Goal: Transaction & Acquisition: Subscribe to service/newsletter

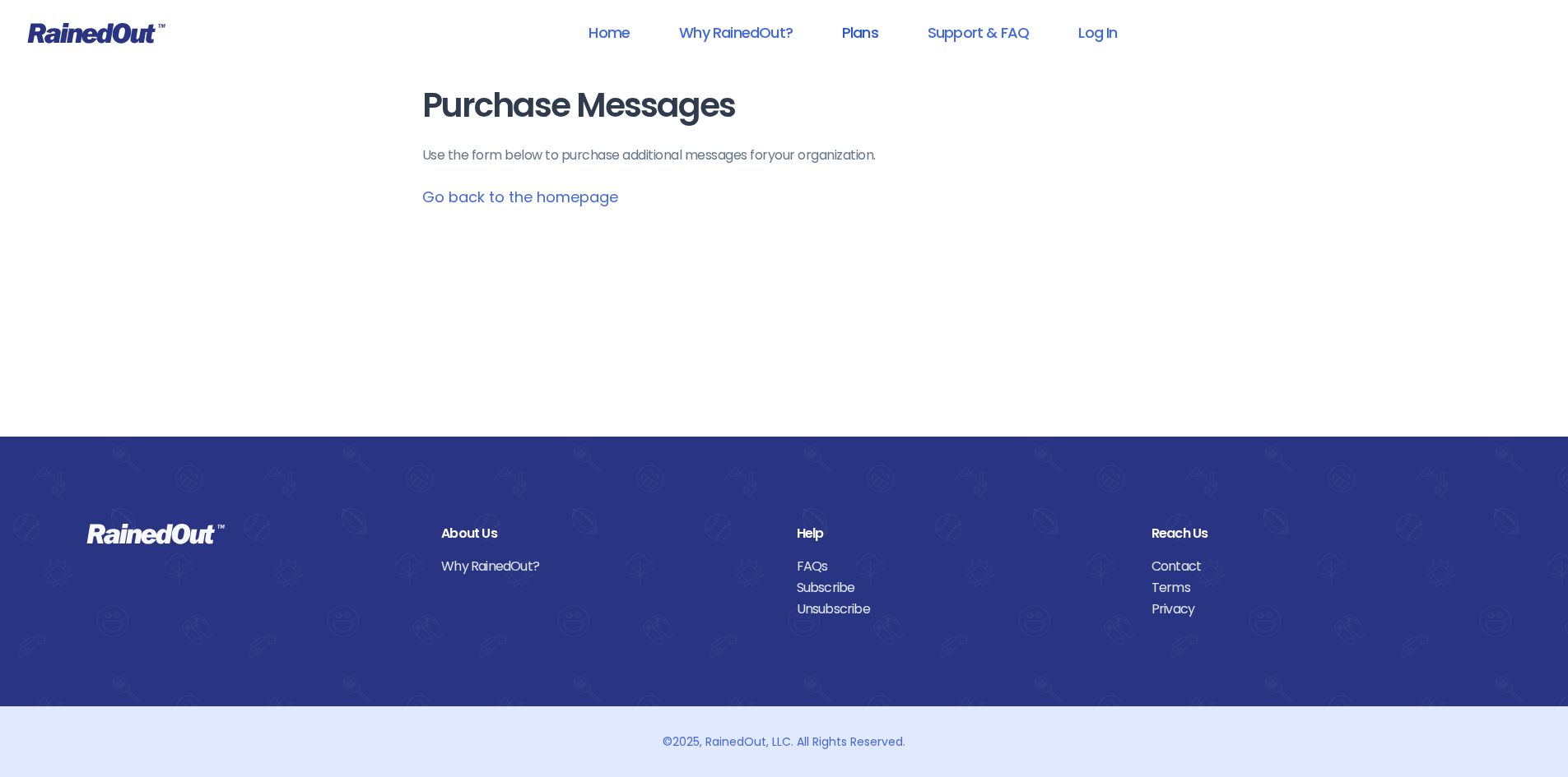
click at [866, 36] on link "Plans" at bounding box center [860, 33] width 79 height 37
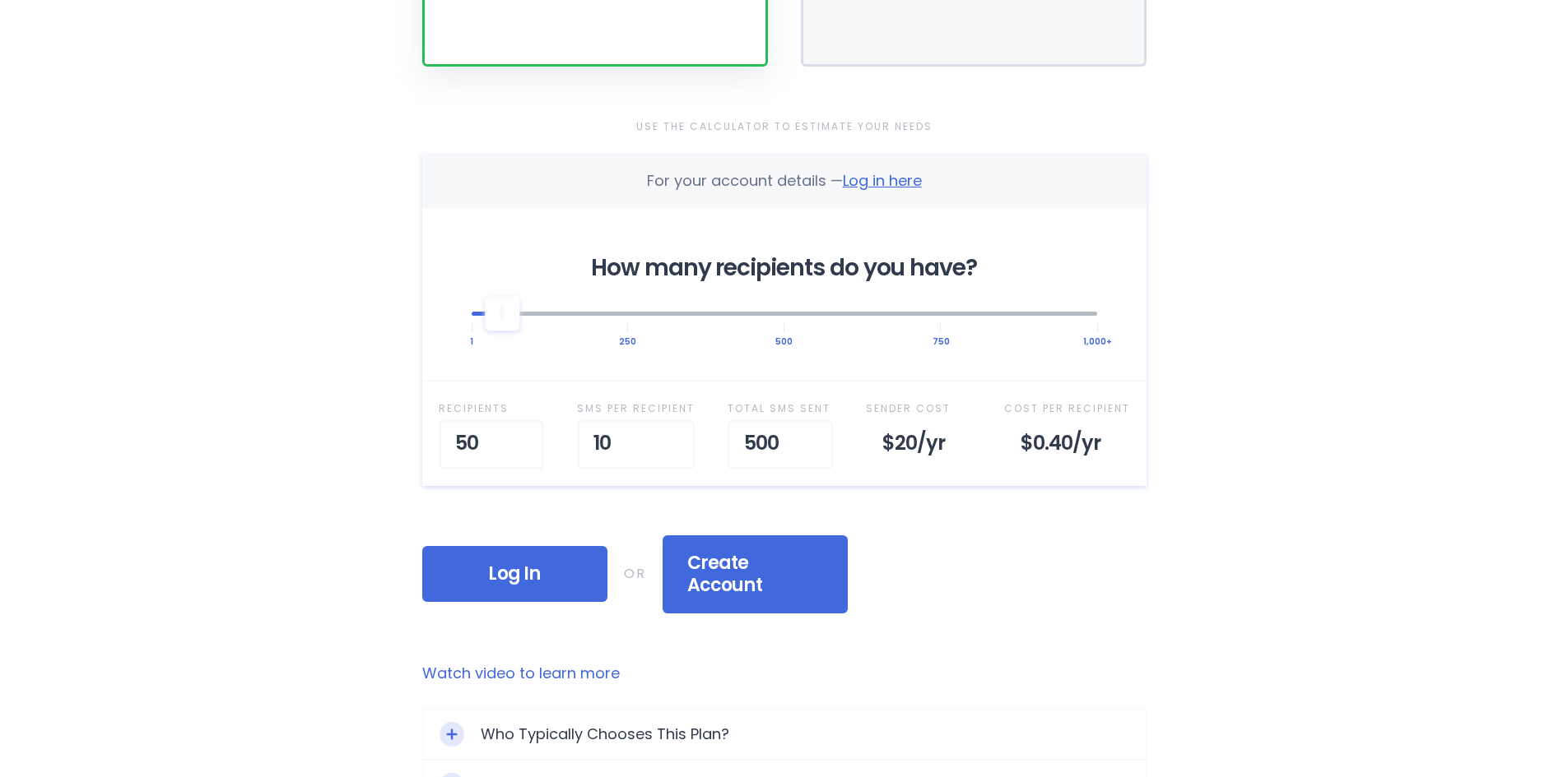
scroll to position [494, 0]
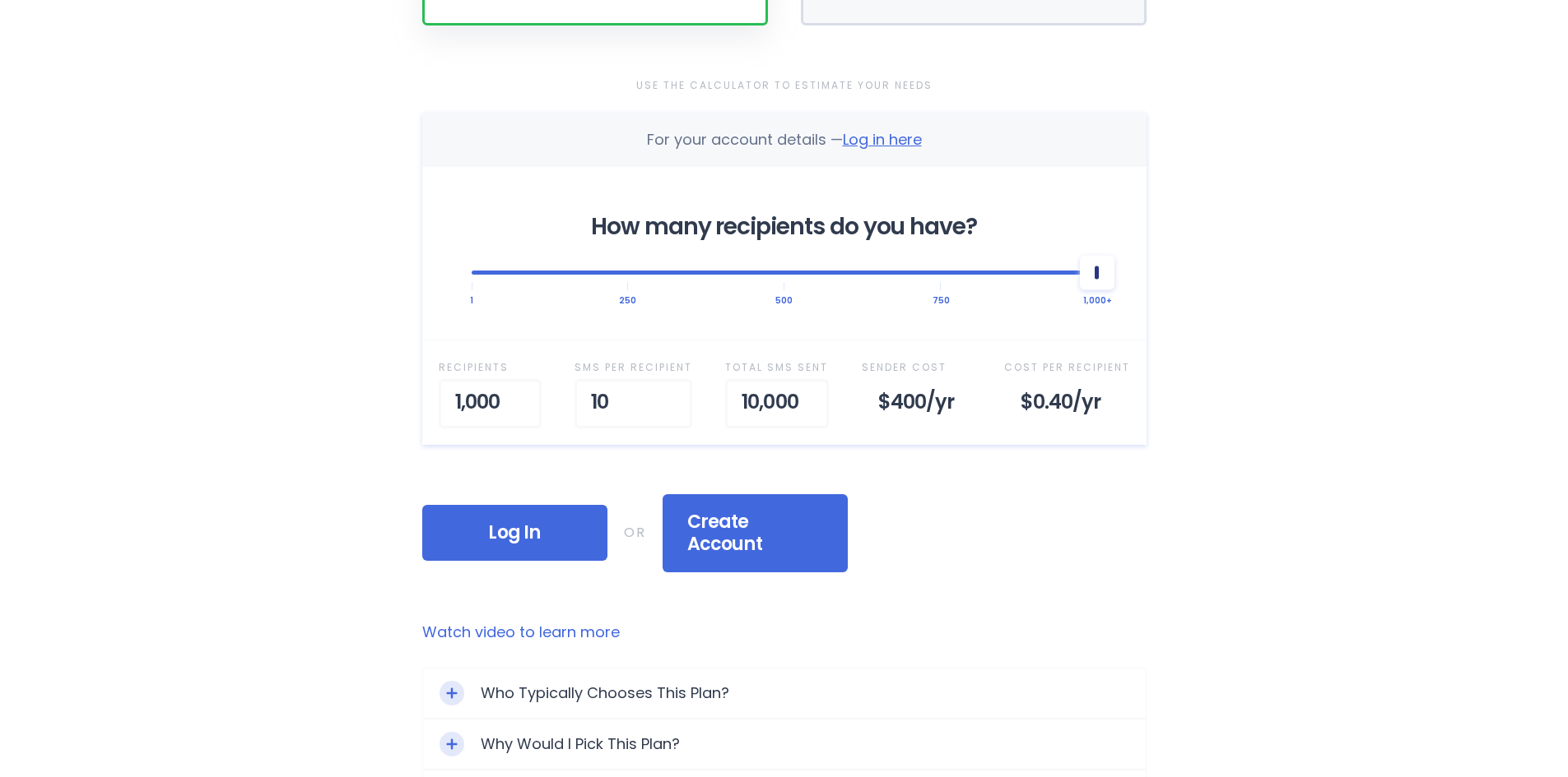
drag, startPoint x: 502, startPoint y: 272, endPoint x: 1151, endPoint y: 264, distance: 649.0
click at [1151, 264] on div "Selected Plan Sender Pays This plan is for people looking to purchase a bundle …" at bounding box center [784, 242] width 790 height 1473
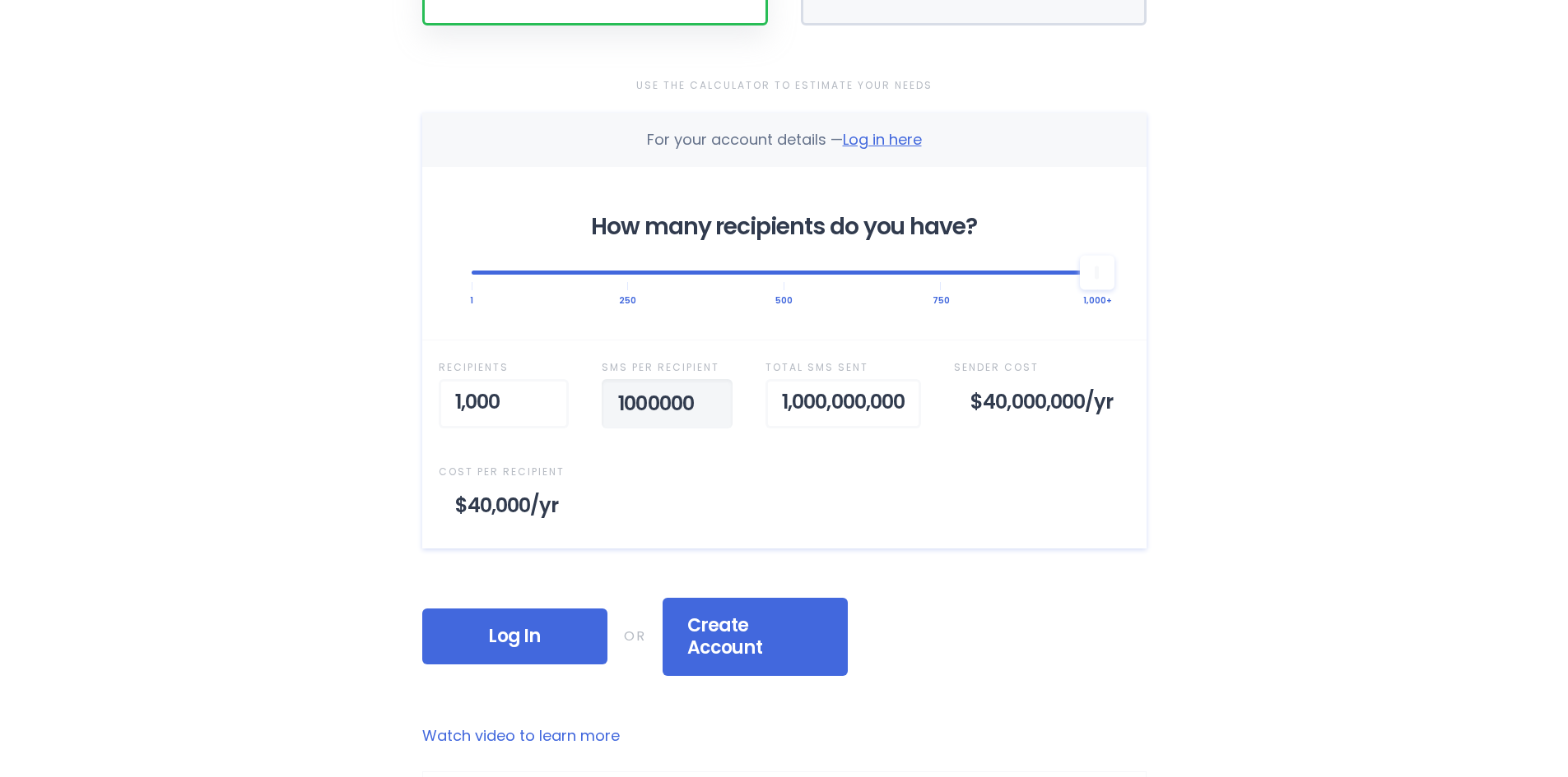
type input "10000000"
click at [647, 447] on div "Recipient s 1,000 SMS per Recipient 10,000,000 Total SMS Sent 10,000,000,000 Se…" at bounding box center [784, 444] width 724 height 208
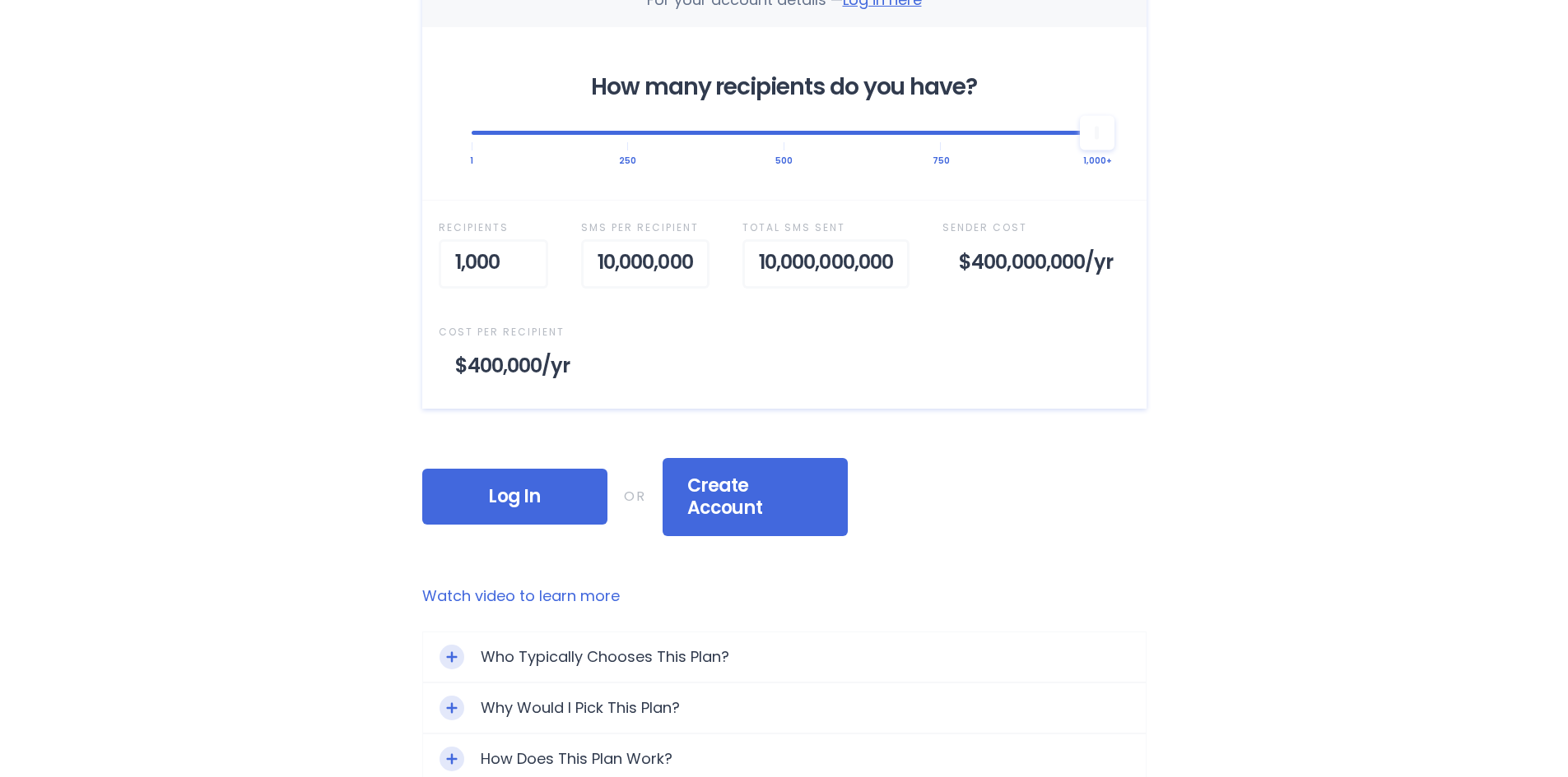
scroll to position [658, 0]
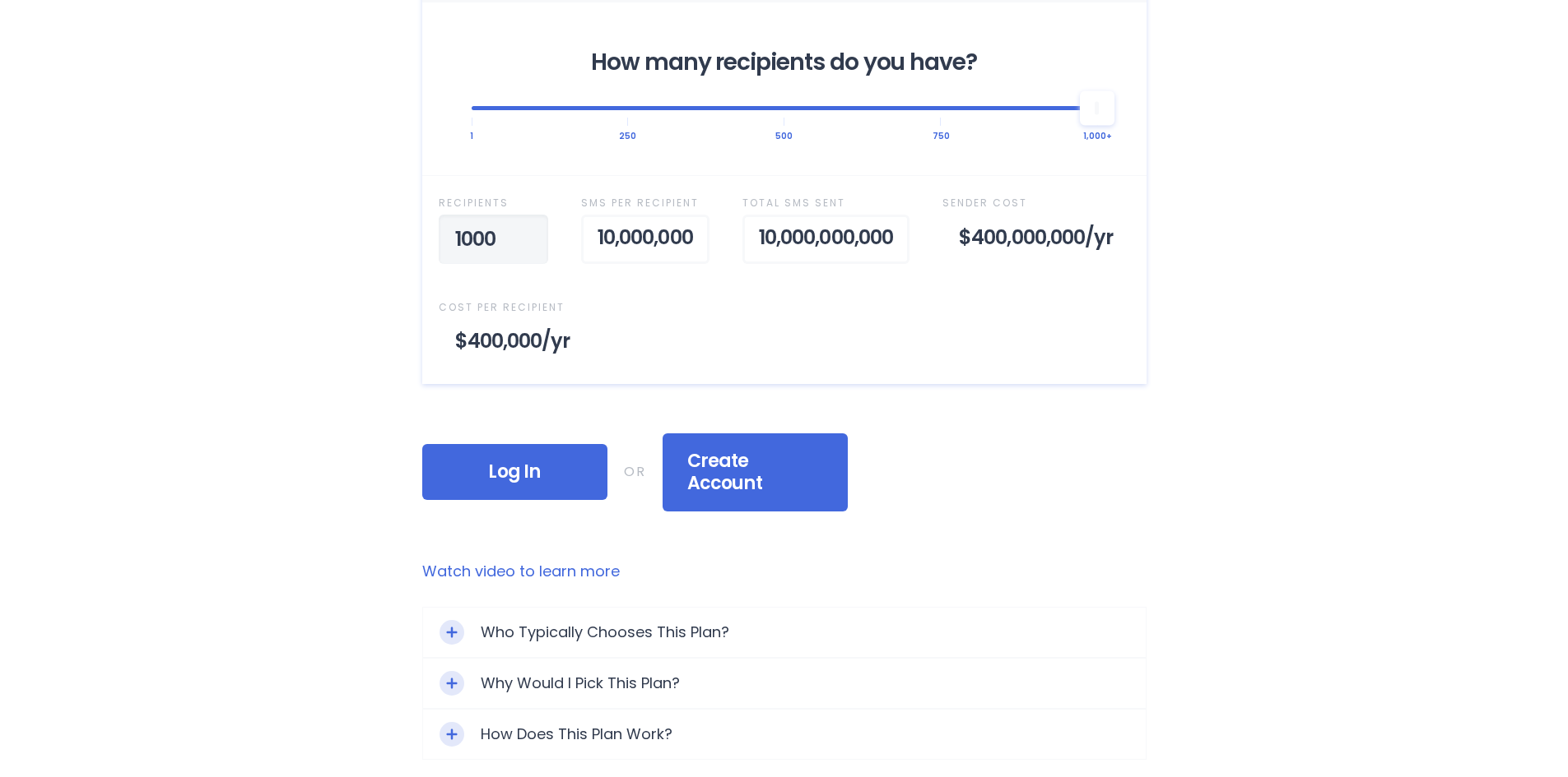
type input "10000"
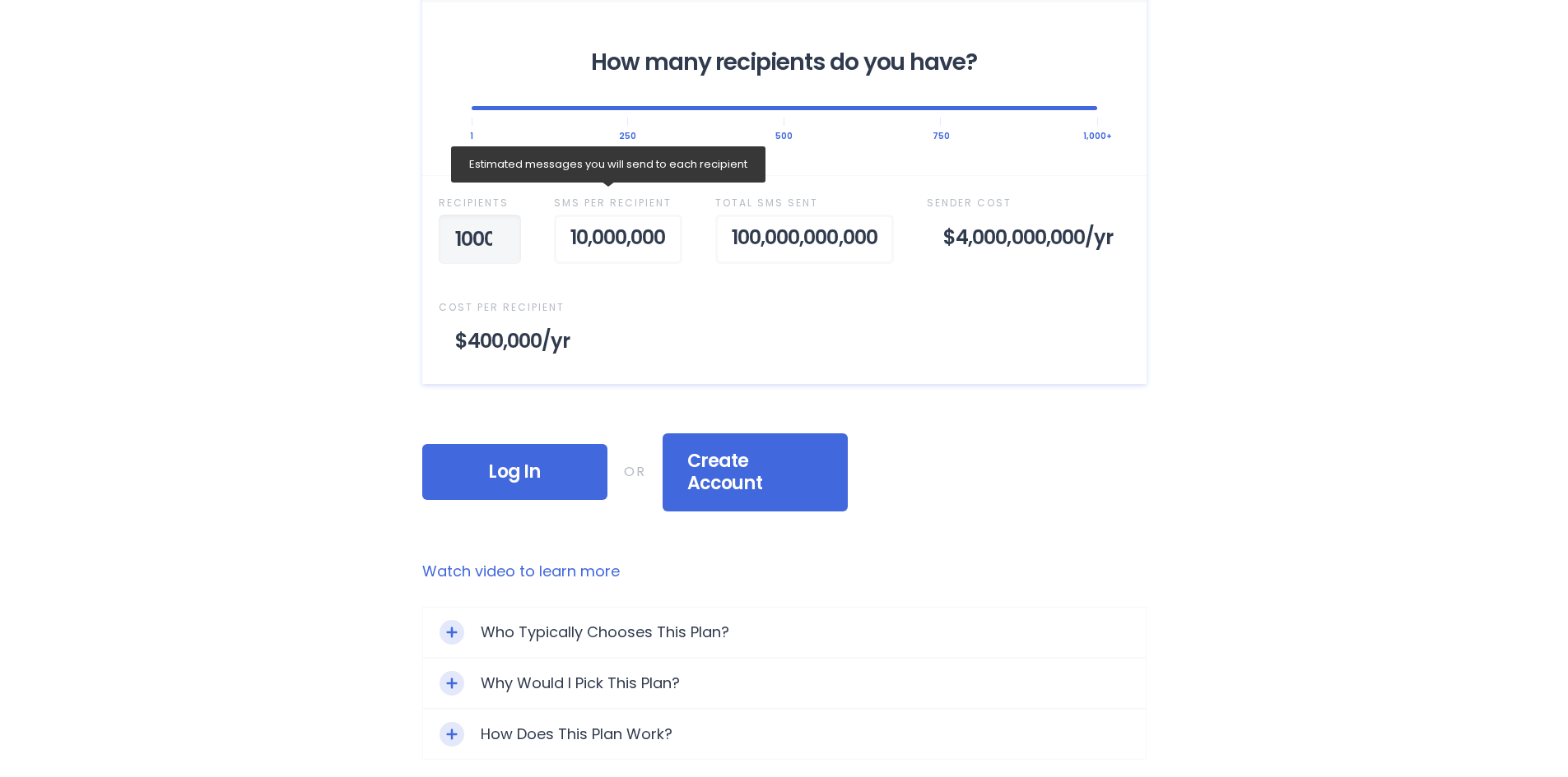
scroll to position [0, 29]
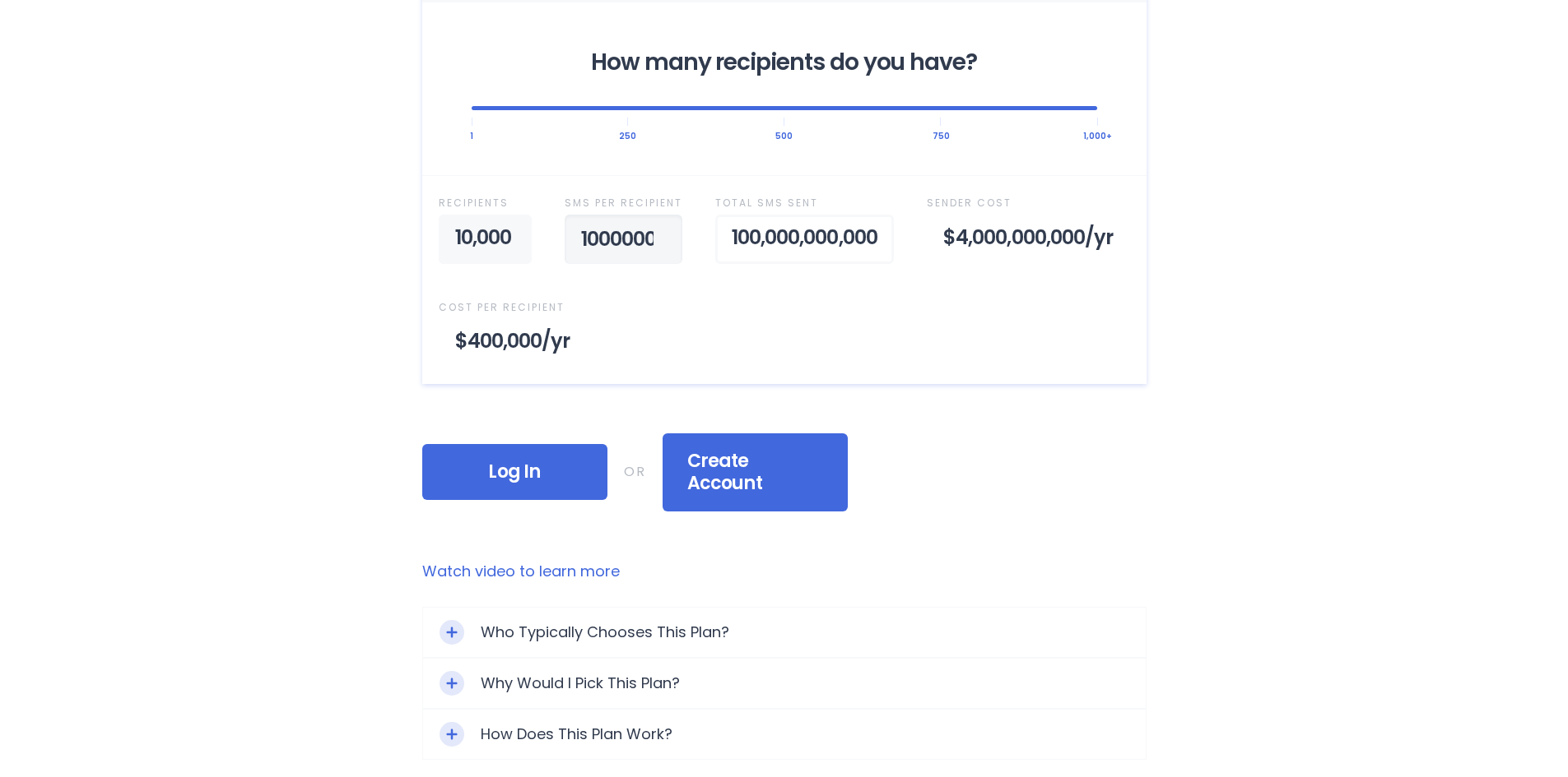
drag, startPoint x: 803, startPoint y: 239, endPoint x: 626, endPoint y: 222, distance: 177.8
click at [627, 222] on div "Recipient s 10,000 SMS per Recipient 10000000 Total SMS Sent 100,000,000,000 Se…" at bounding box center [784, 280] width 724 height 208
type input "3000"
click at [250, 267] on div "Home Why RainedOut? Plans Support & FAQ Log In Selected Plan Sender Pays This p…" at bounding box center [784, 301] width 1568 height 1917
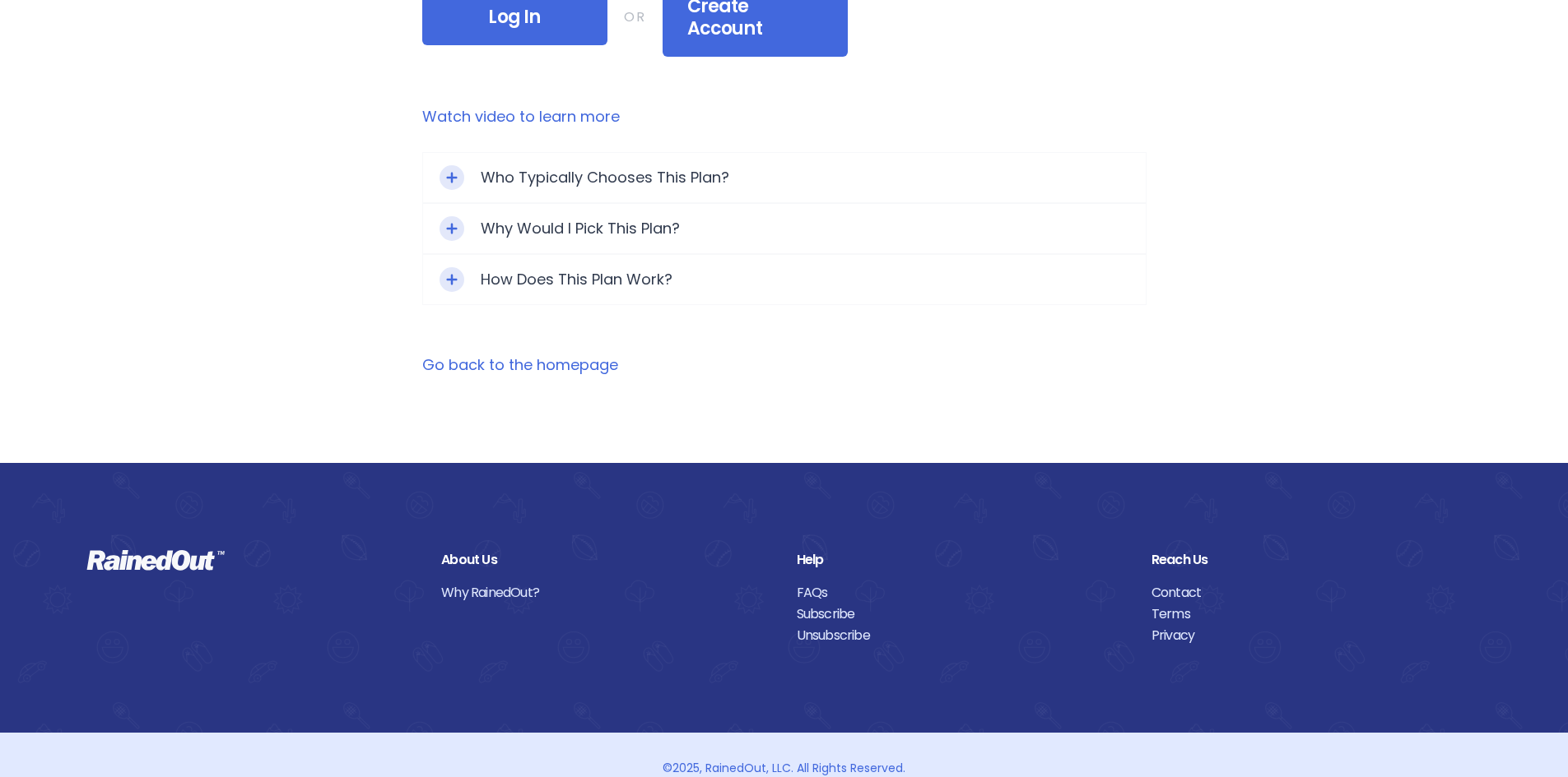
scroll to position [1117, 0]
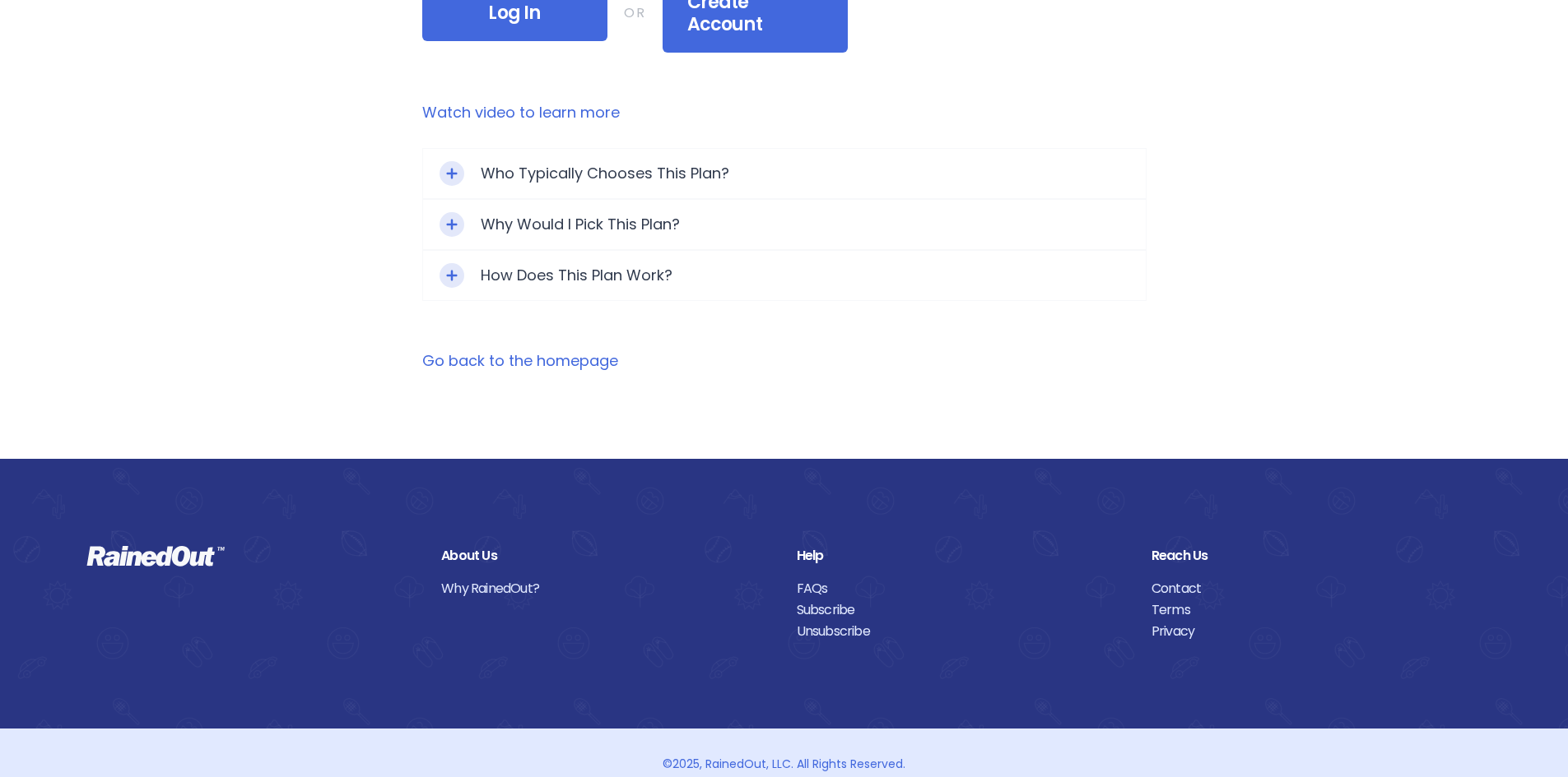
click at [813, 578] on link "FAQs" at bounding box center [961, 588] width 330 height 21
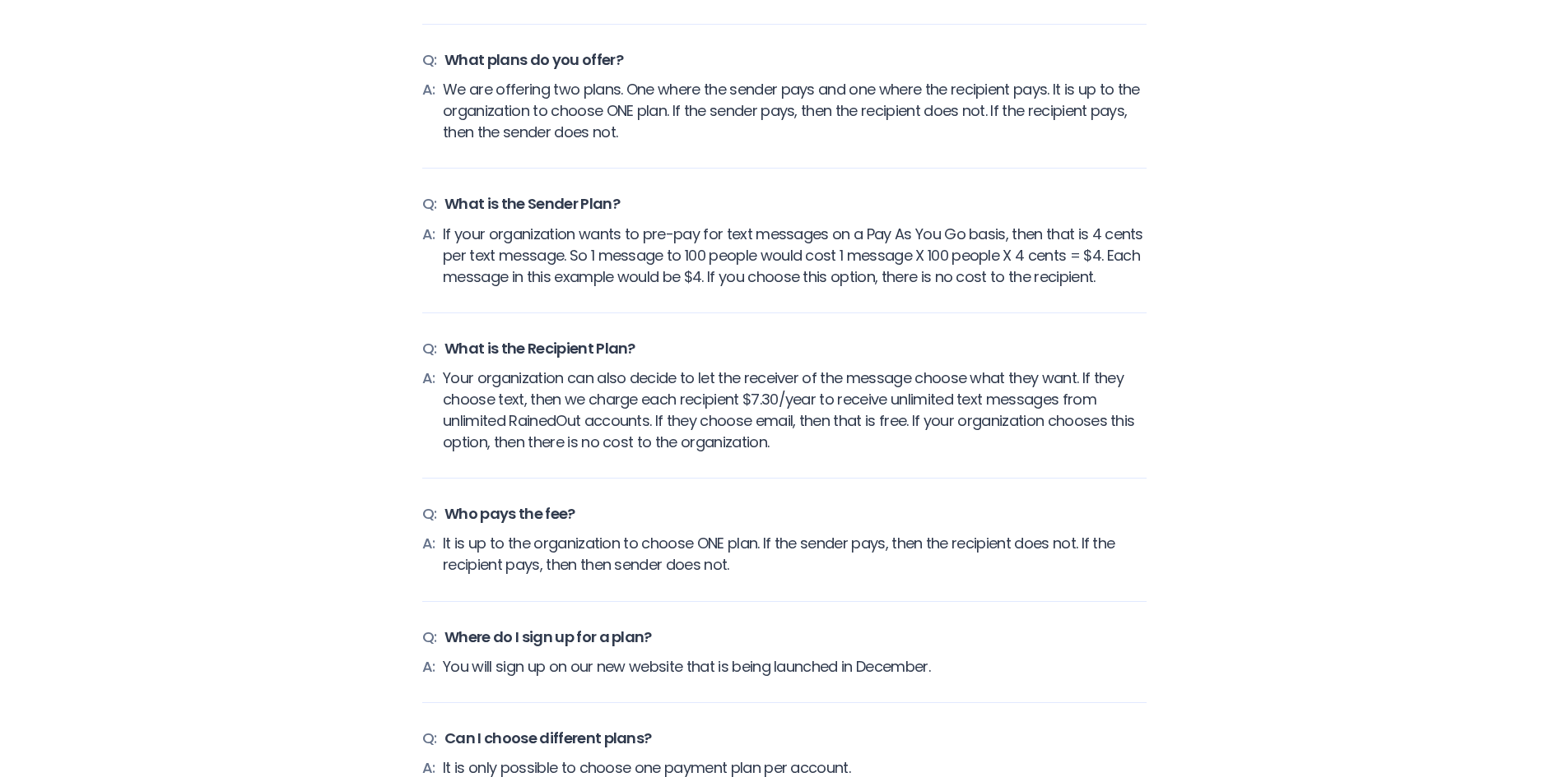
scroll to position [2797, 0]
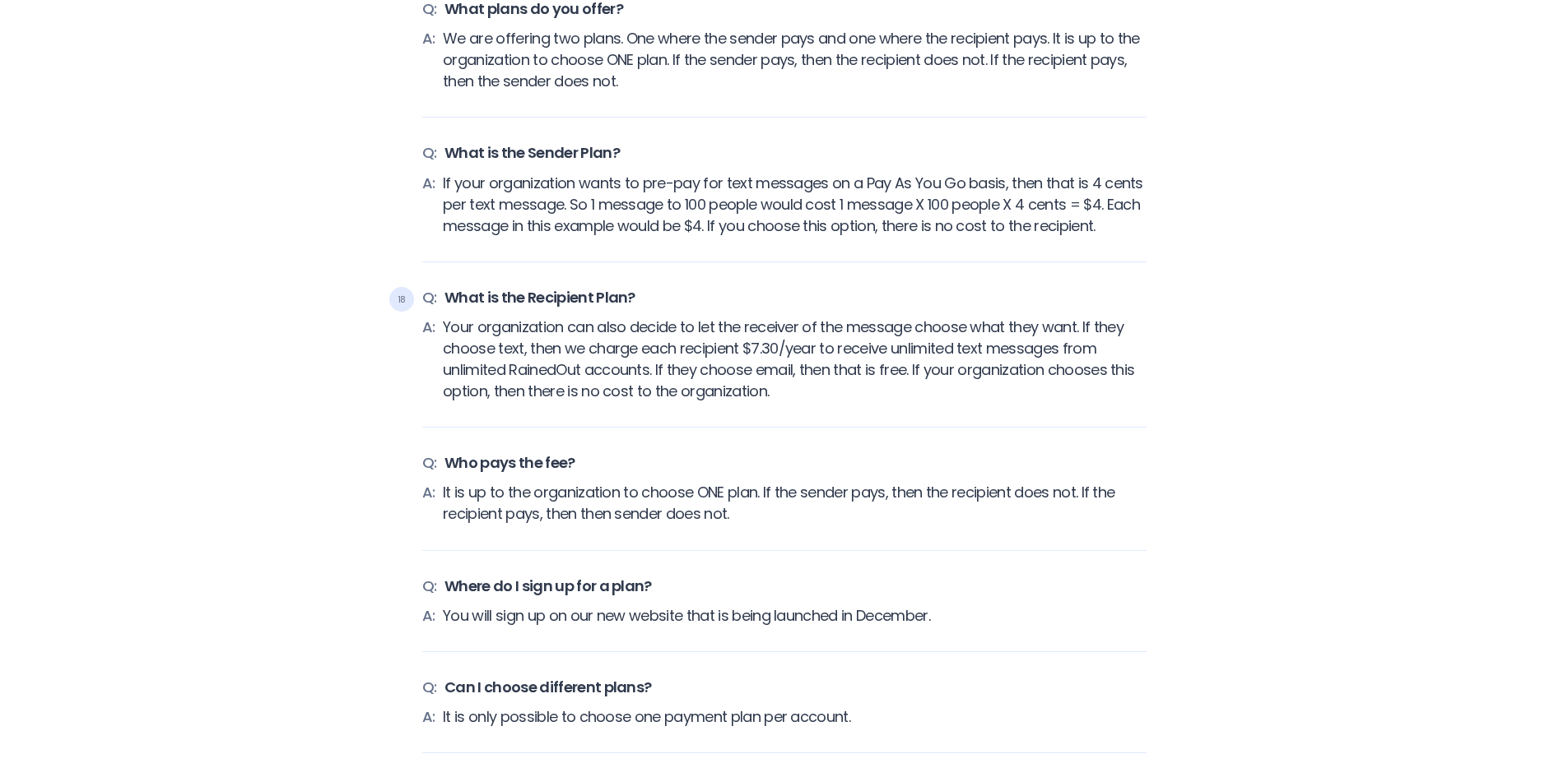
click at [403, 312] on span "18" at bounding box center [401, 299] width 24 height 24
click at [423, 360] on span "A:" at bounding box center [429, 360] width 13 height 86
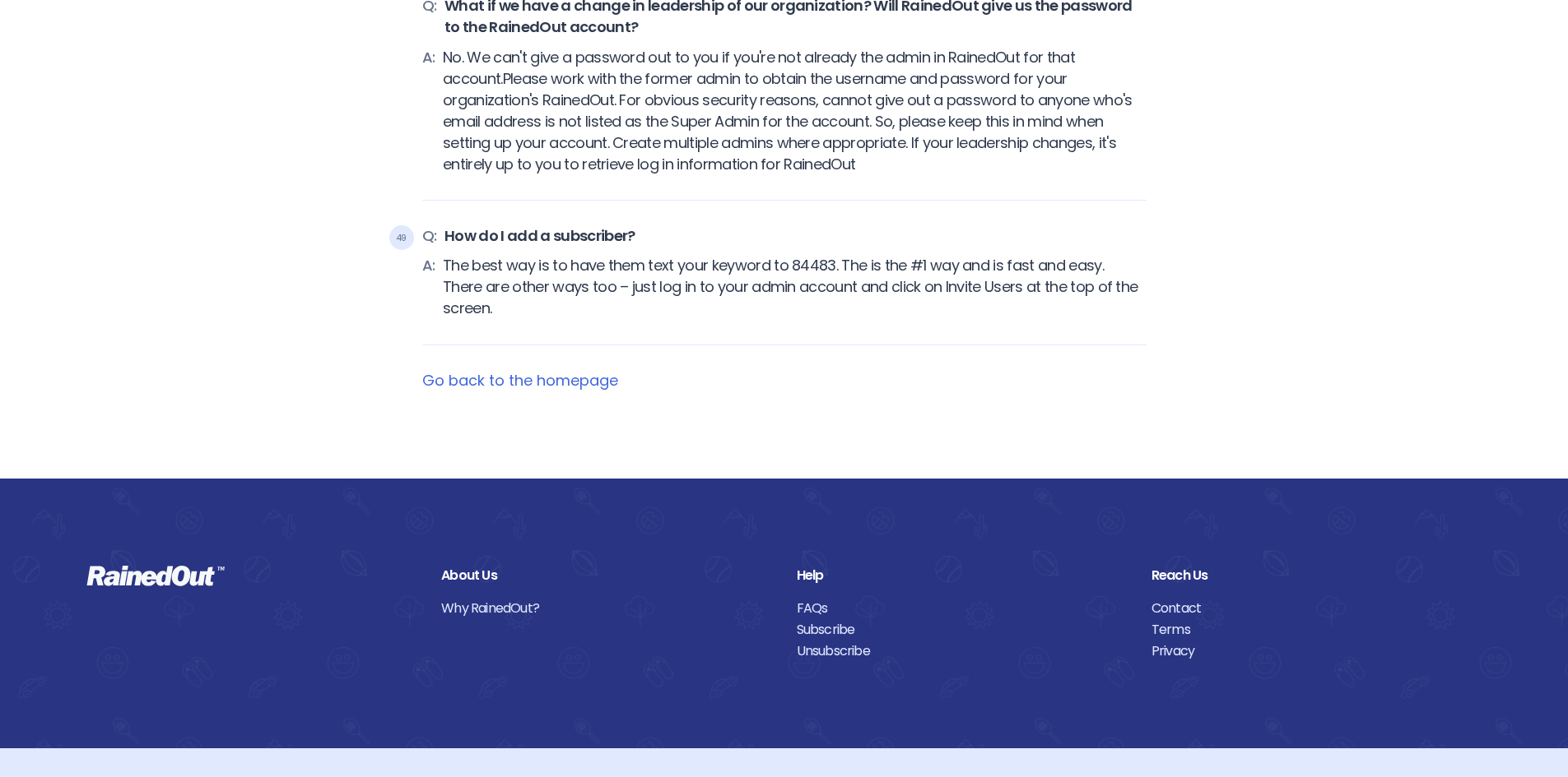
scroll to position [7050, 0]
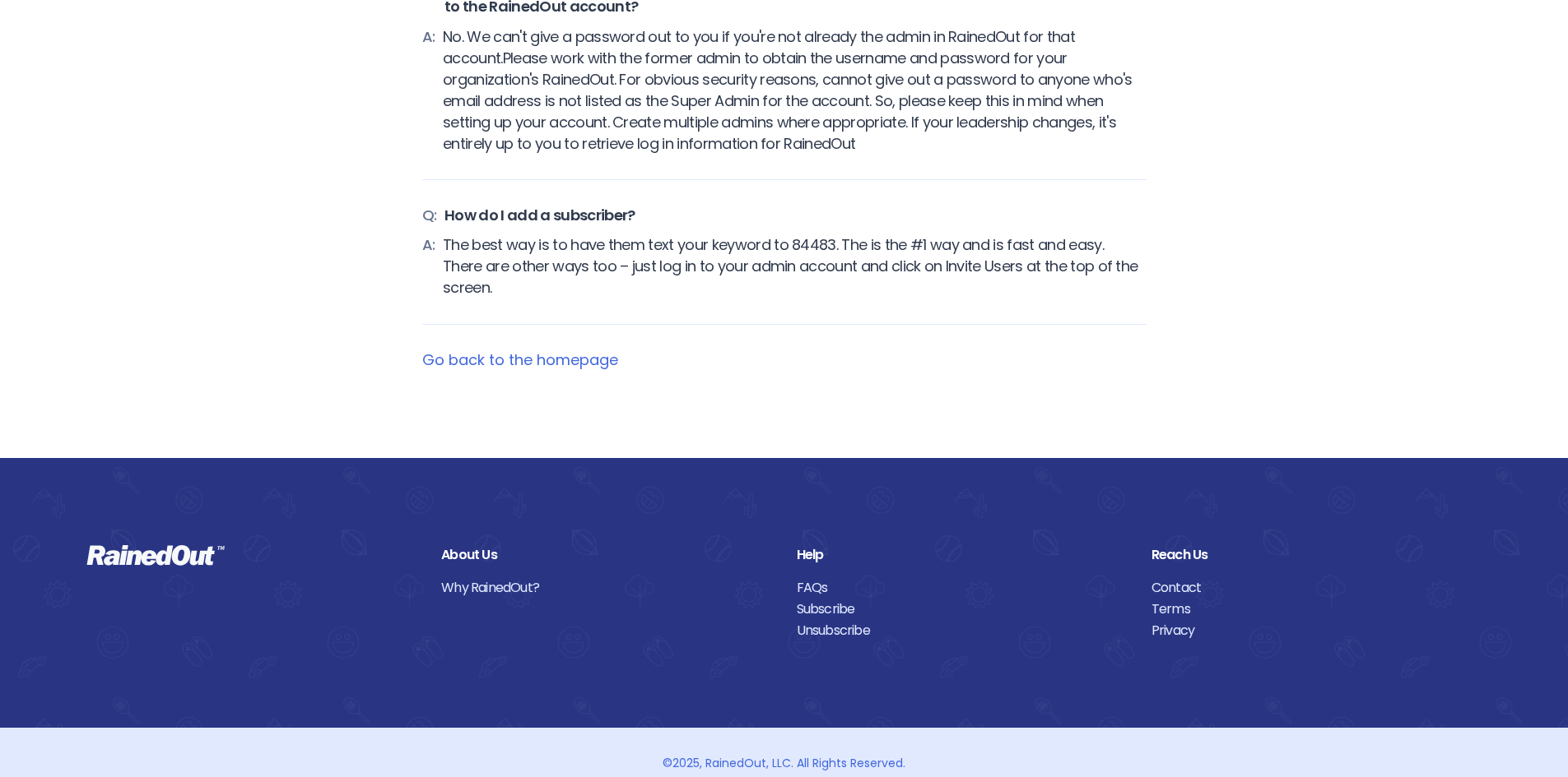
click at [1186, 577] on link "Contact" at bounding box center [1316, 587] width 330 height 21
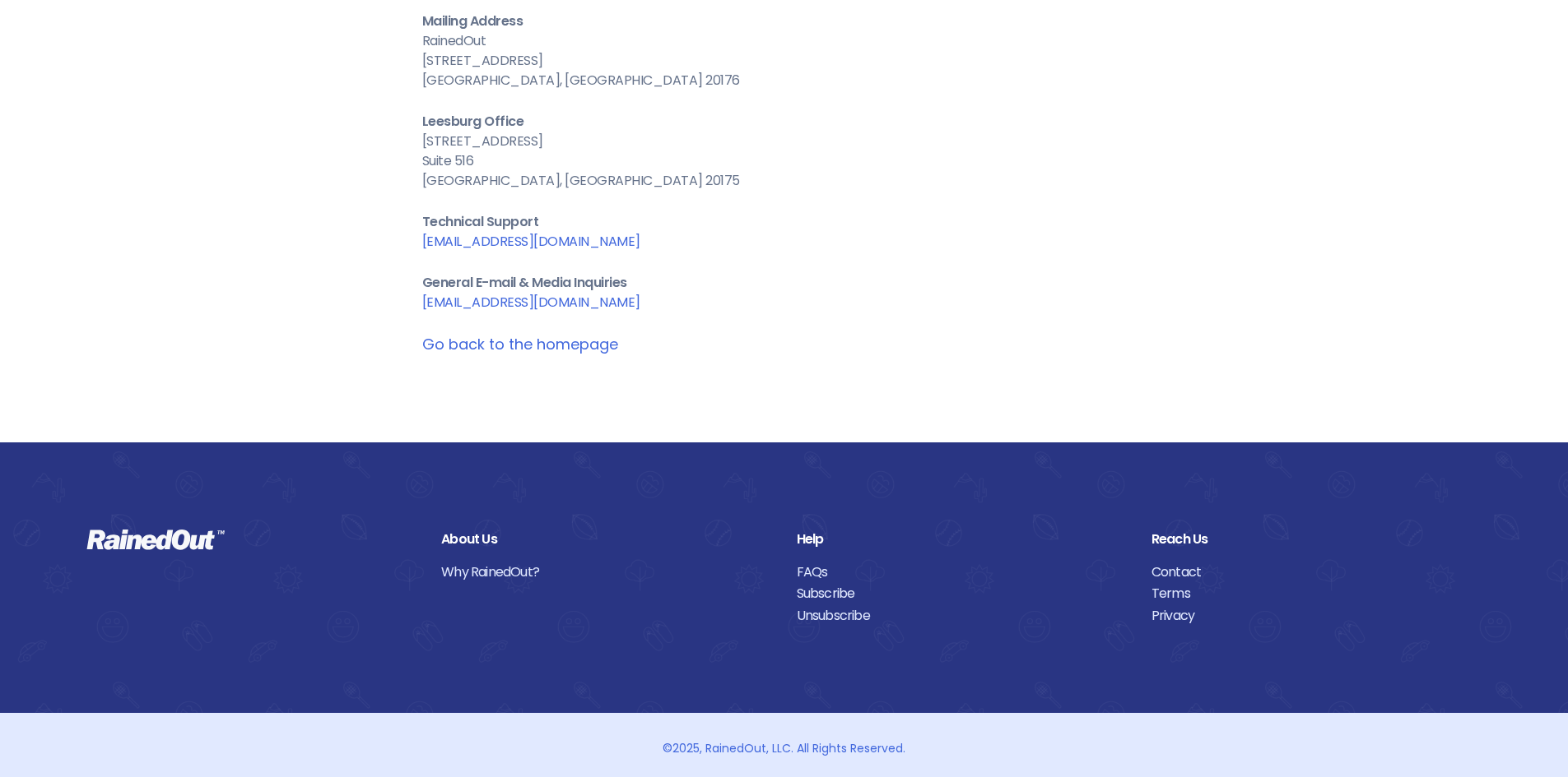
scroll to position [140, 0]
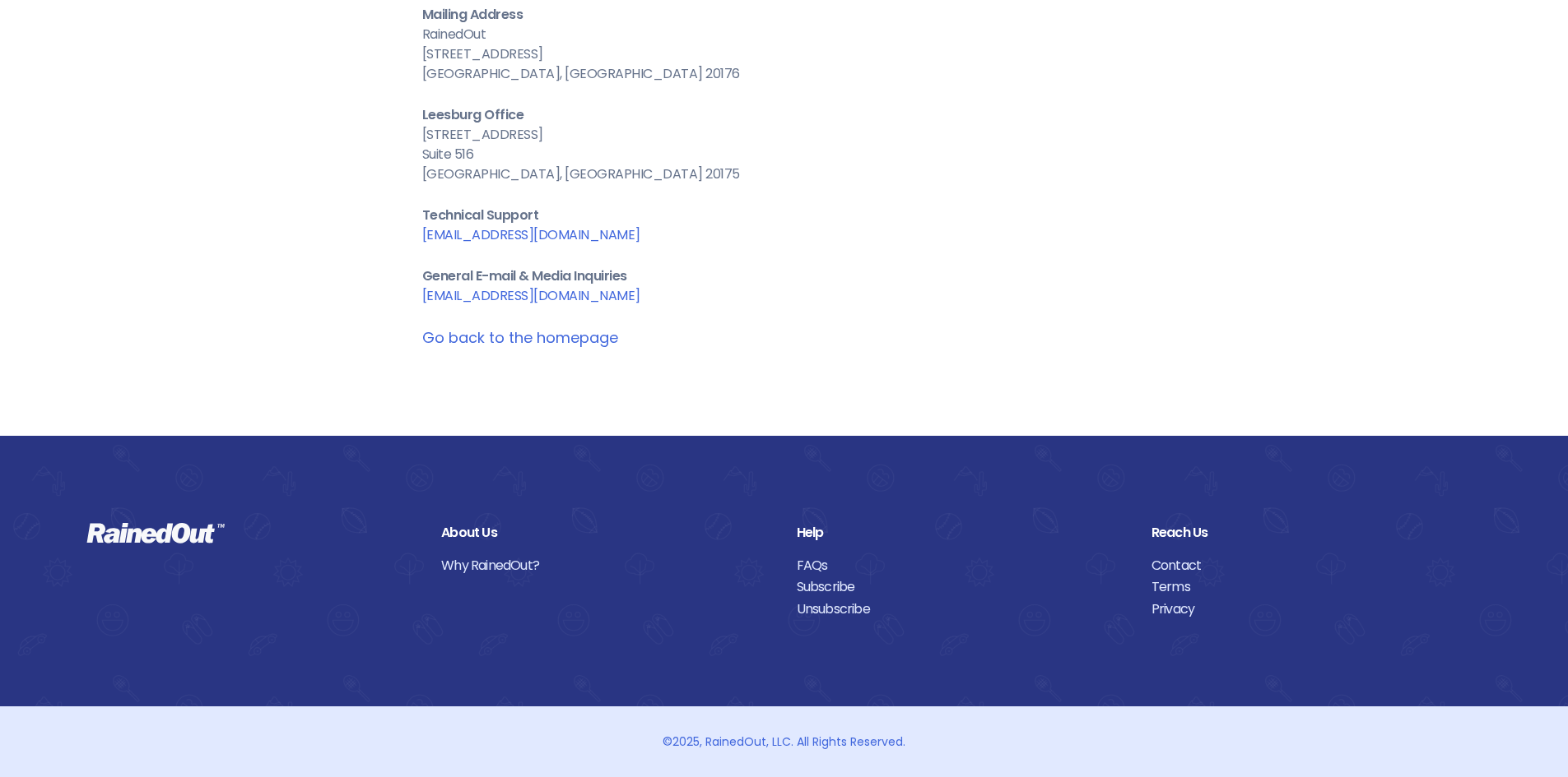
click at [842, 583] on link "Subscribe" at bounding box center [961, 586] width 330 height 21
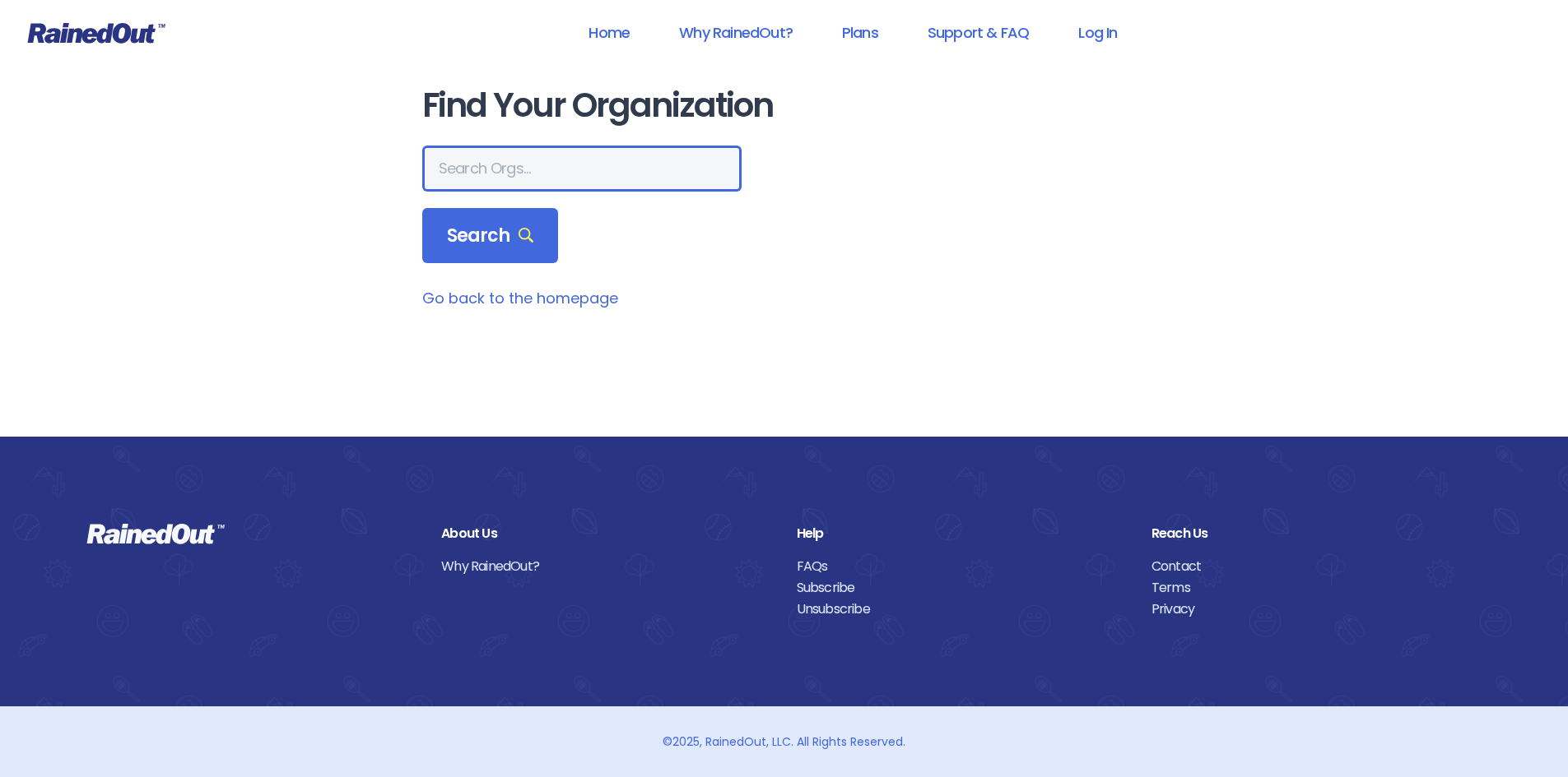
click at [590, 166] on input "text" at bounding box center [581, 168] width 319 height 46
type input "millard"
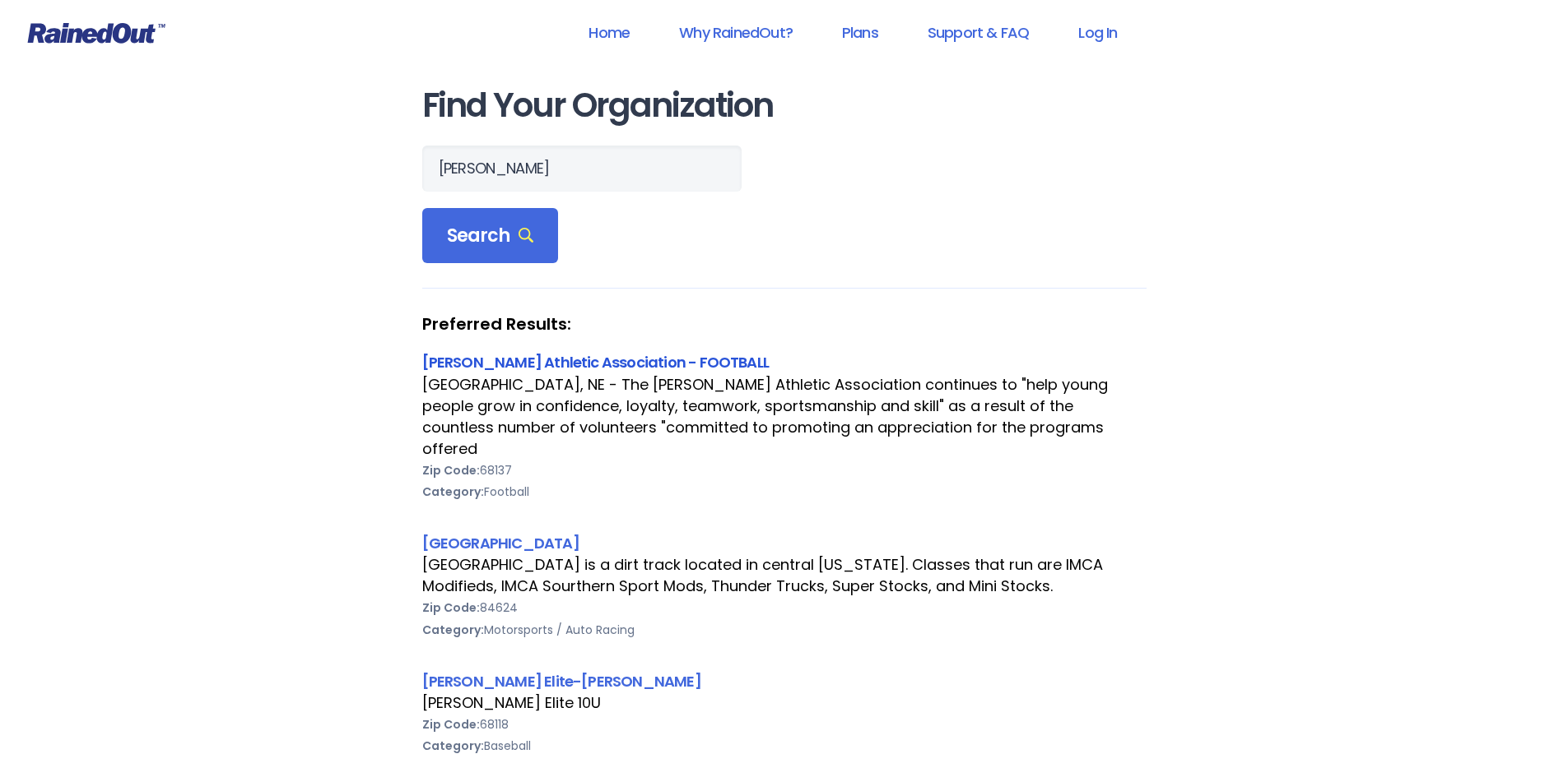
click at [483, 368] on link "Millard Athletic Association - FOOTBALL" at bounding box center [595, 362] width 347 height 20
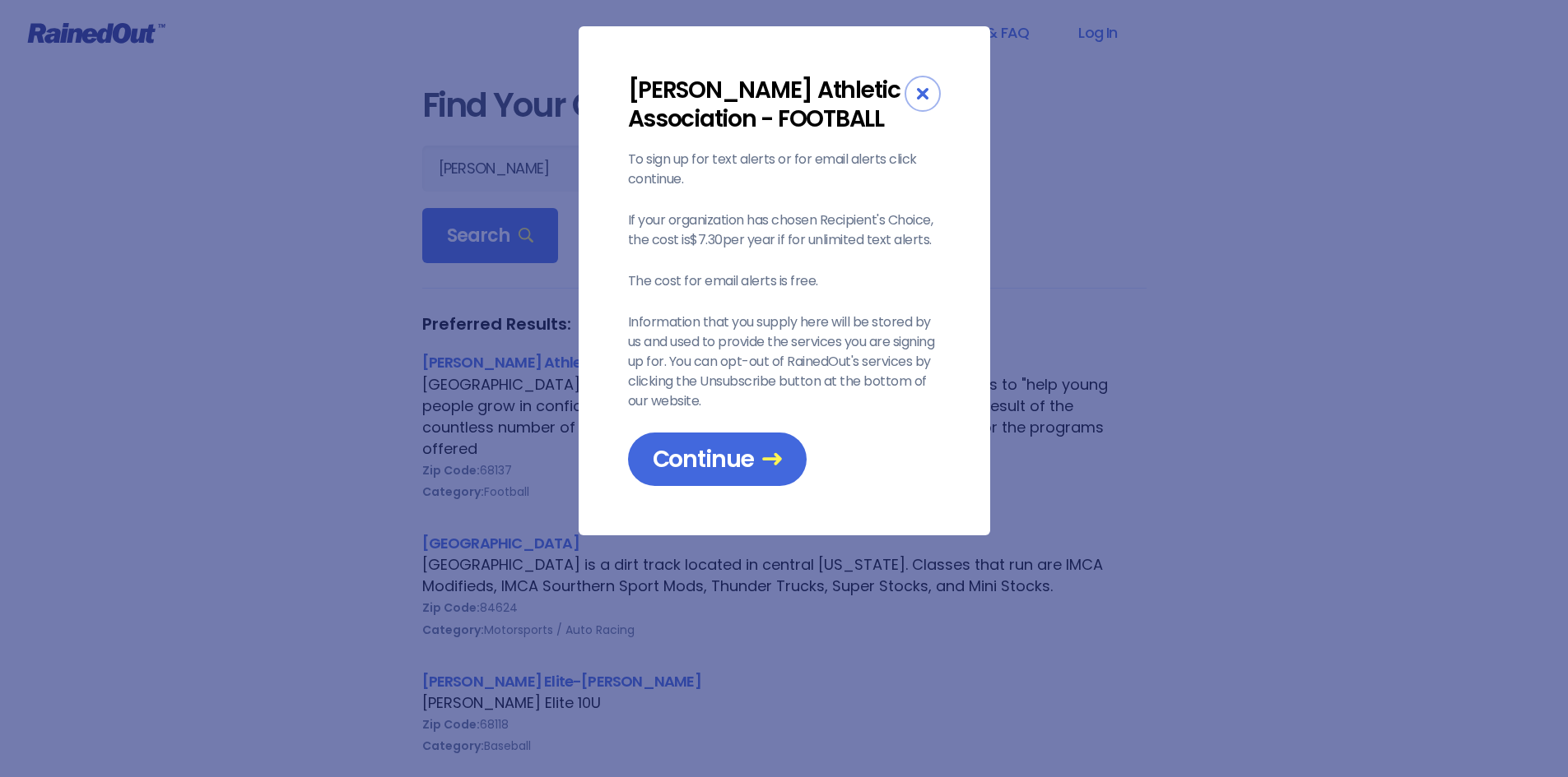
click at [406, 402] on div "Millard Athletic Association - FOOTBALL To sign up for text alerts or for email…" at bounding box center [784, 388] width 1568 height 777
click at [919, 107] on div "Close" at bounding box center [922, 93] width 36 height 36
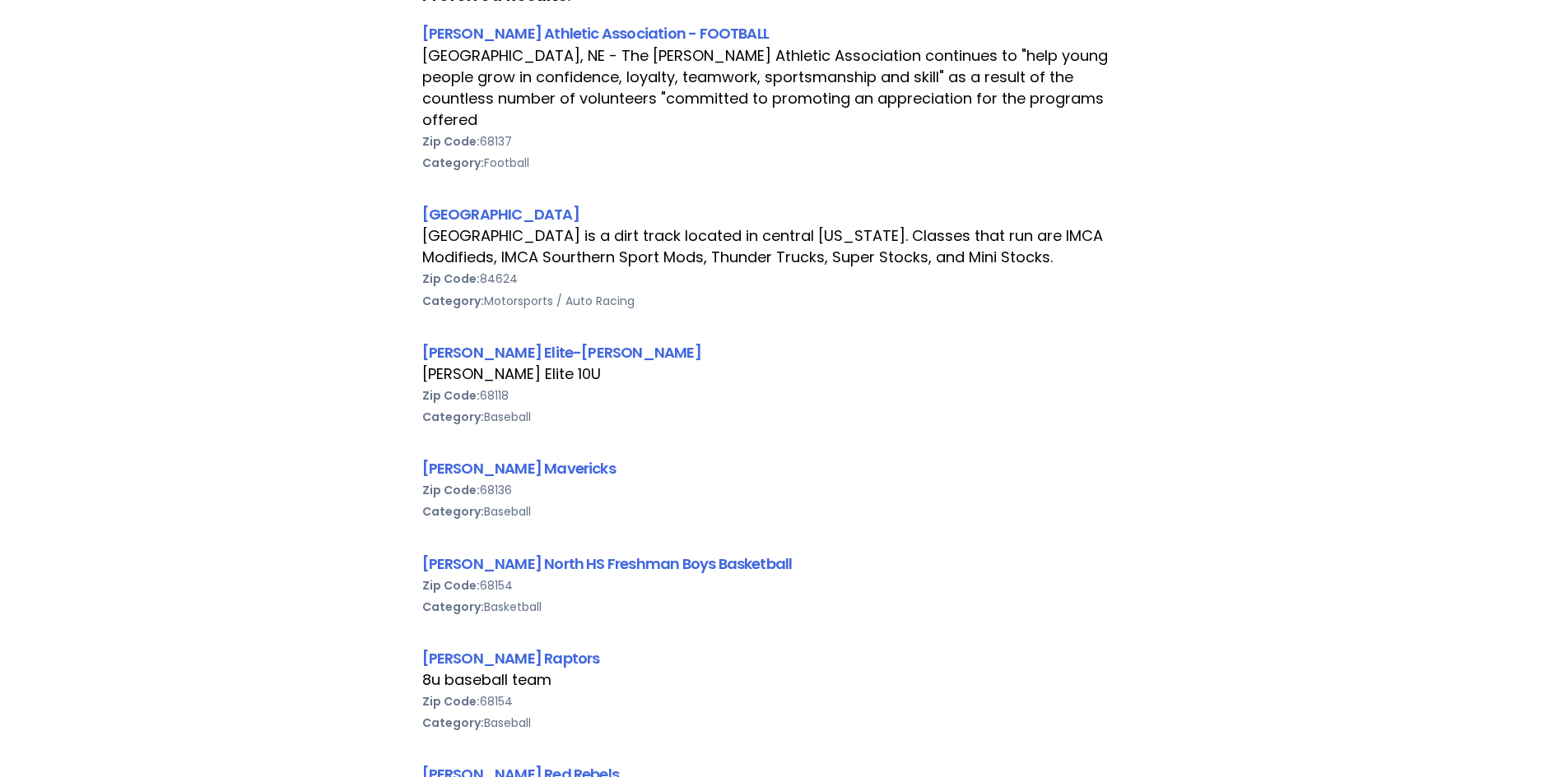
scroll to position [575, 0]
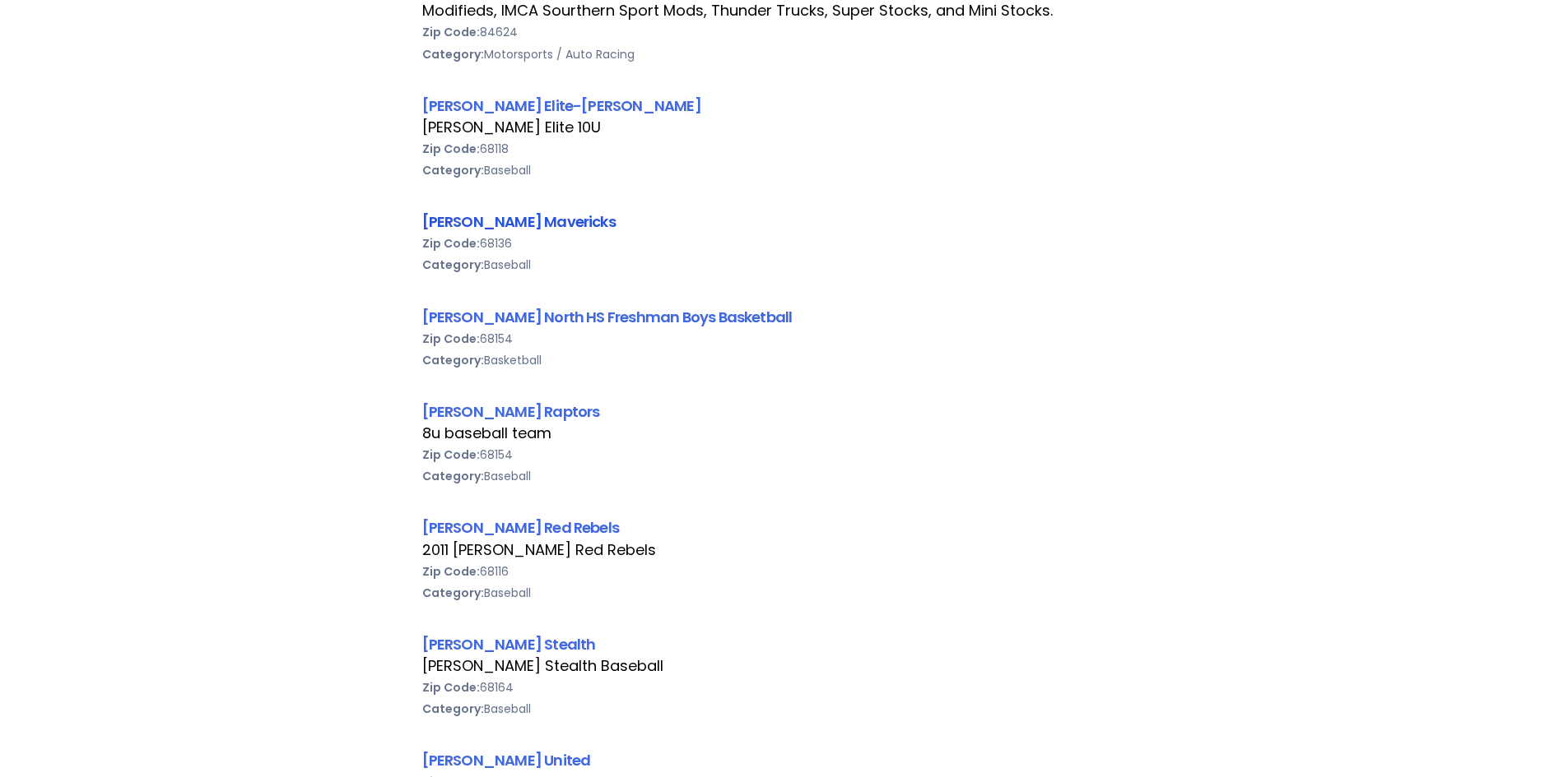
click at [518, 212] on link "Millard Mavericks" at bounding box center [518, 222] width 193 height 20
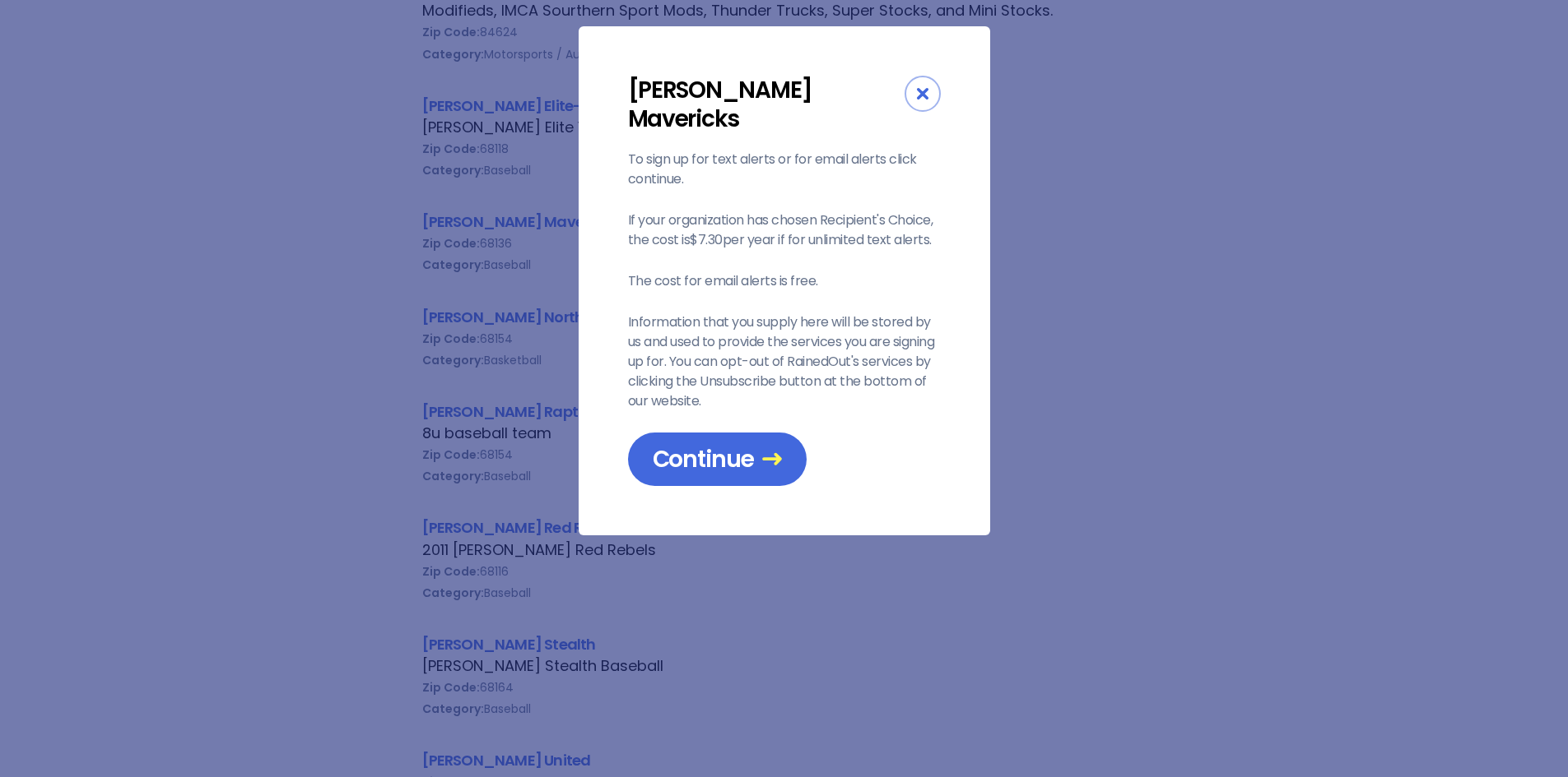
click at [915, 97] on div "Close" at bounding box center [922, 93] width 36 height 36
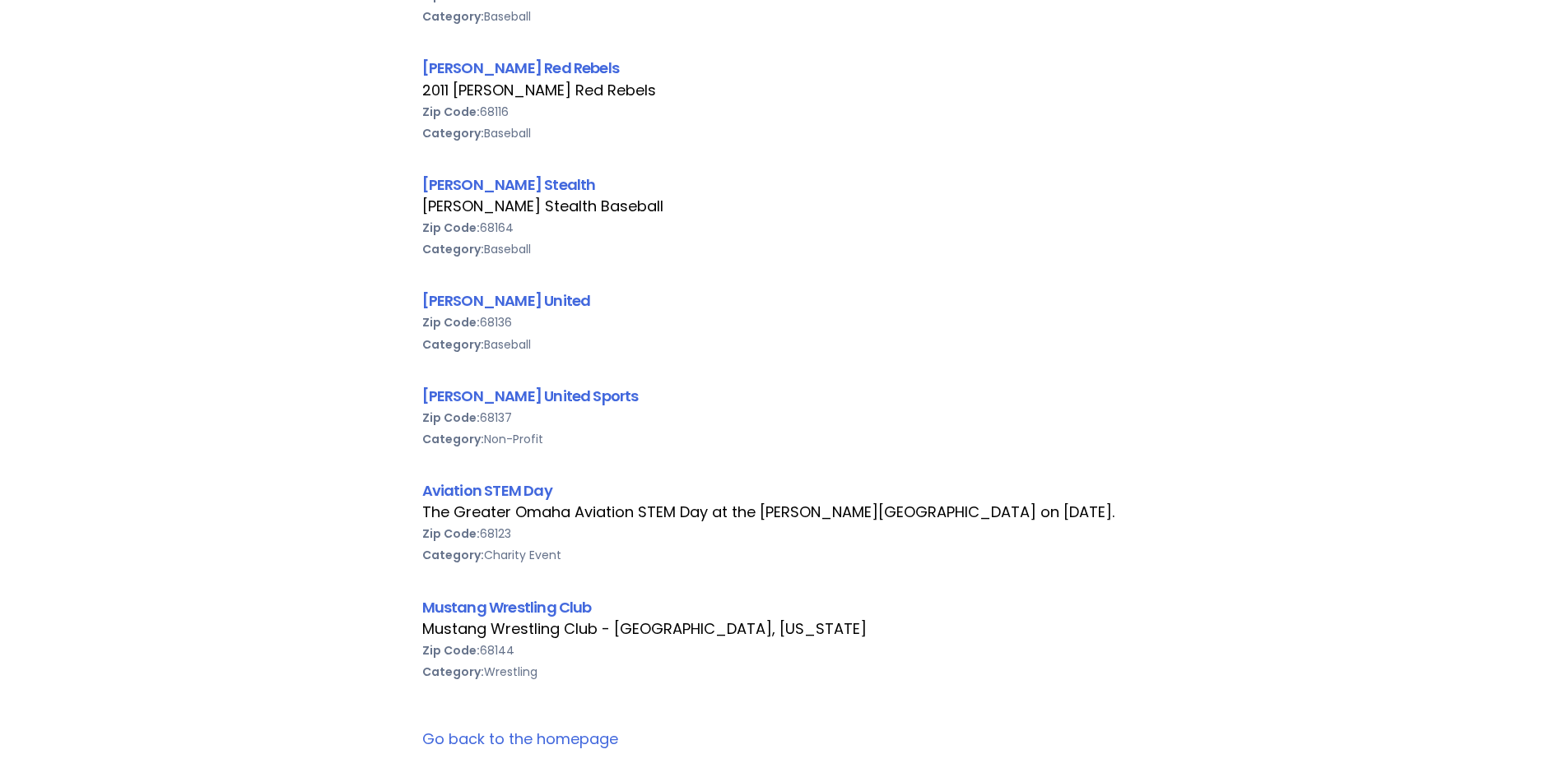
scroll to position [1069, 0]
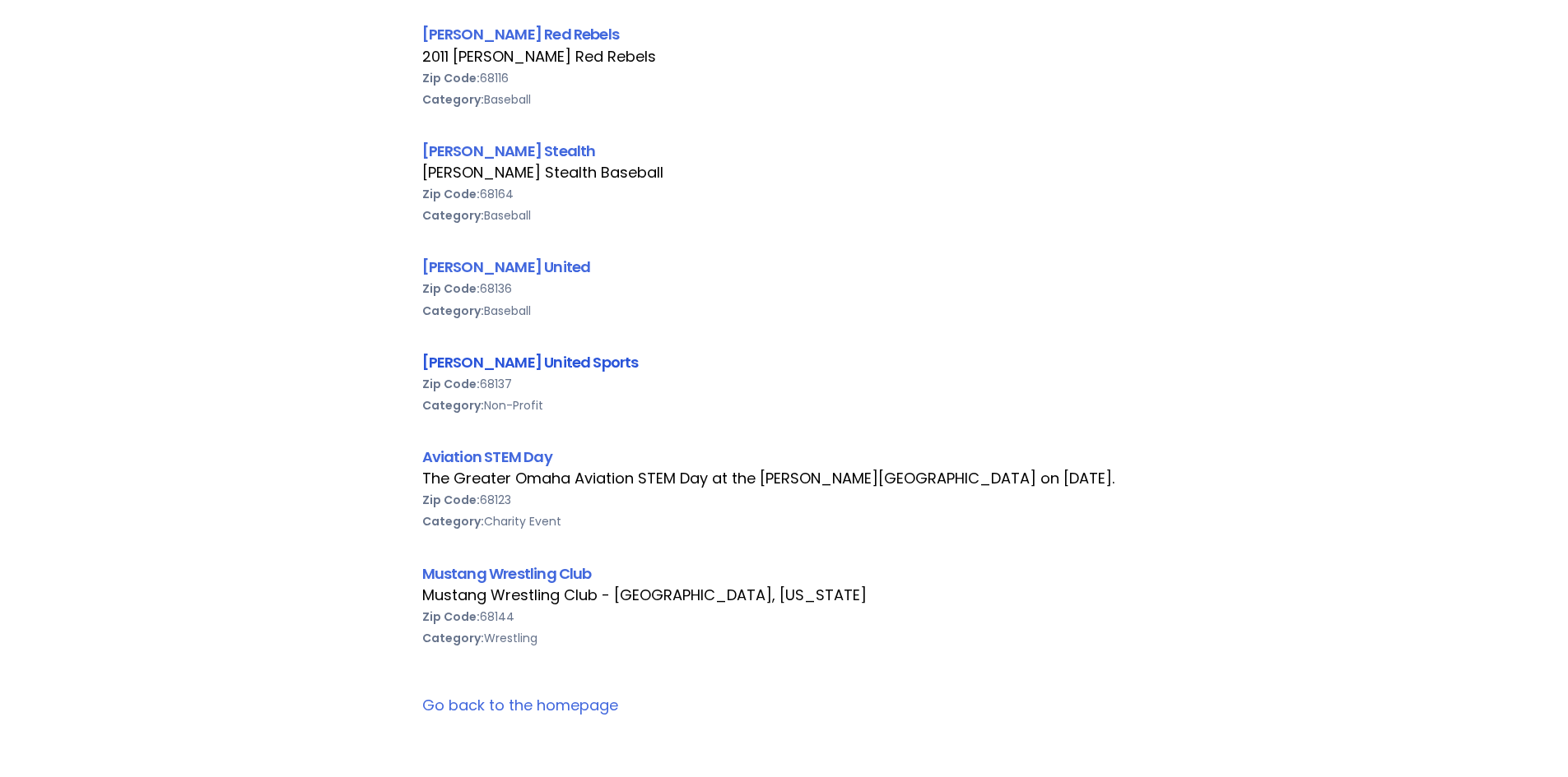
click at [463, 352] on link "Millard United Sports" at bounding box center [530, 362] width 217 height 20
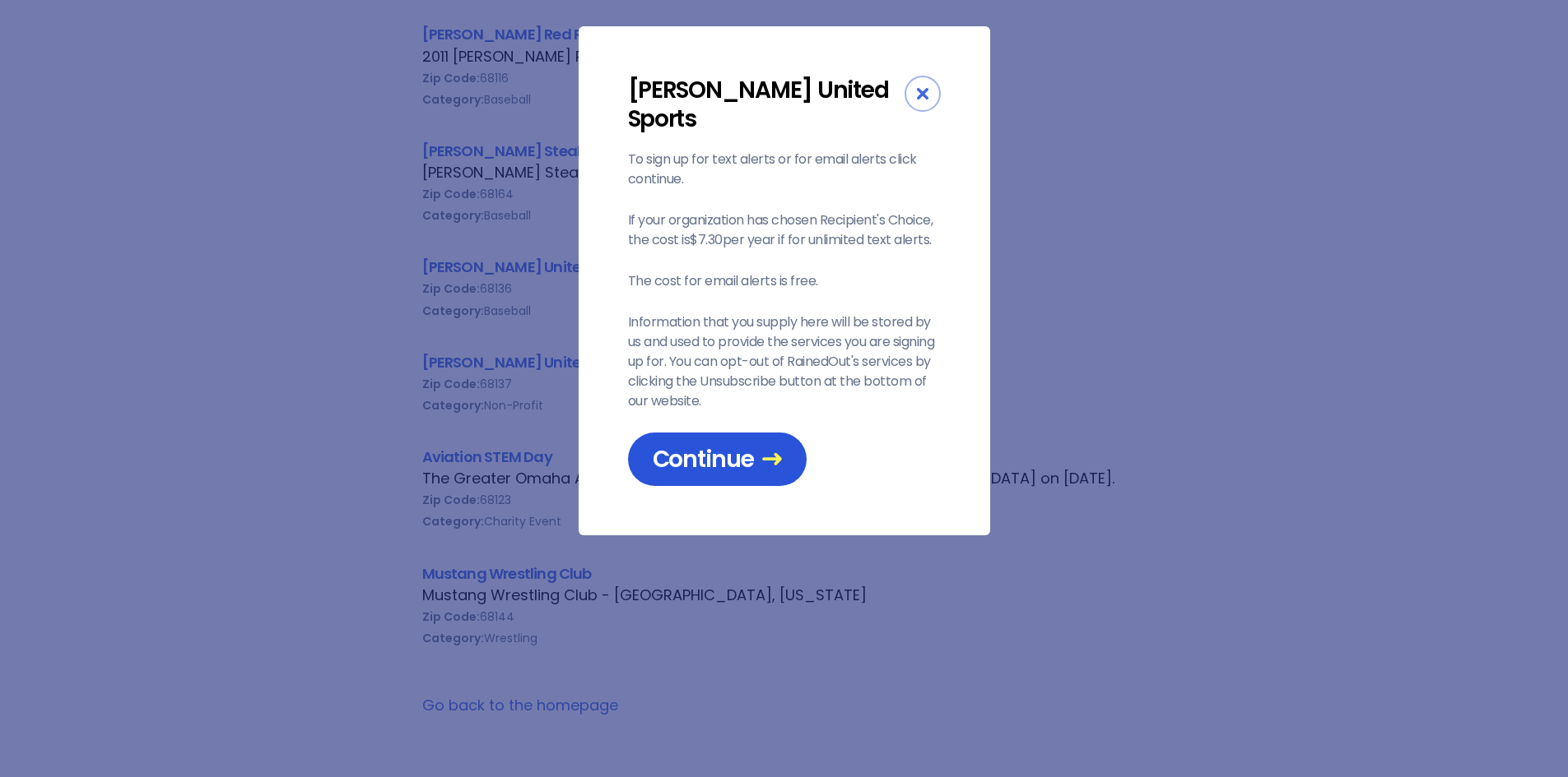
click at [696, 445] on span "Continue" at bounding box center [718, 459] width 129 height 29
click at [472, 235] on div "Millard United Sports To sign up for text alerts or for email alerts click cont…" at bounding box center [784, 388] width 1568 height 777
click at [921, 88] on icon "Close" at bounding box center [923, 94] width 12 height 12
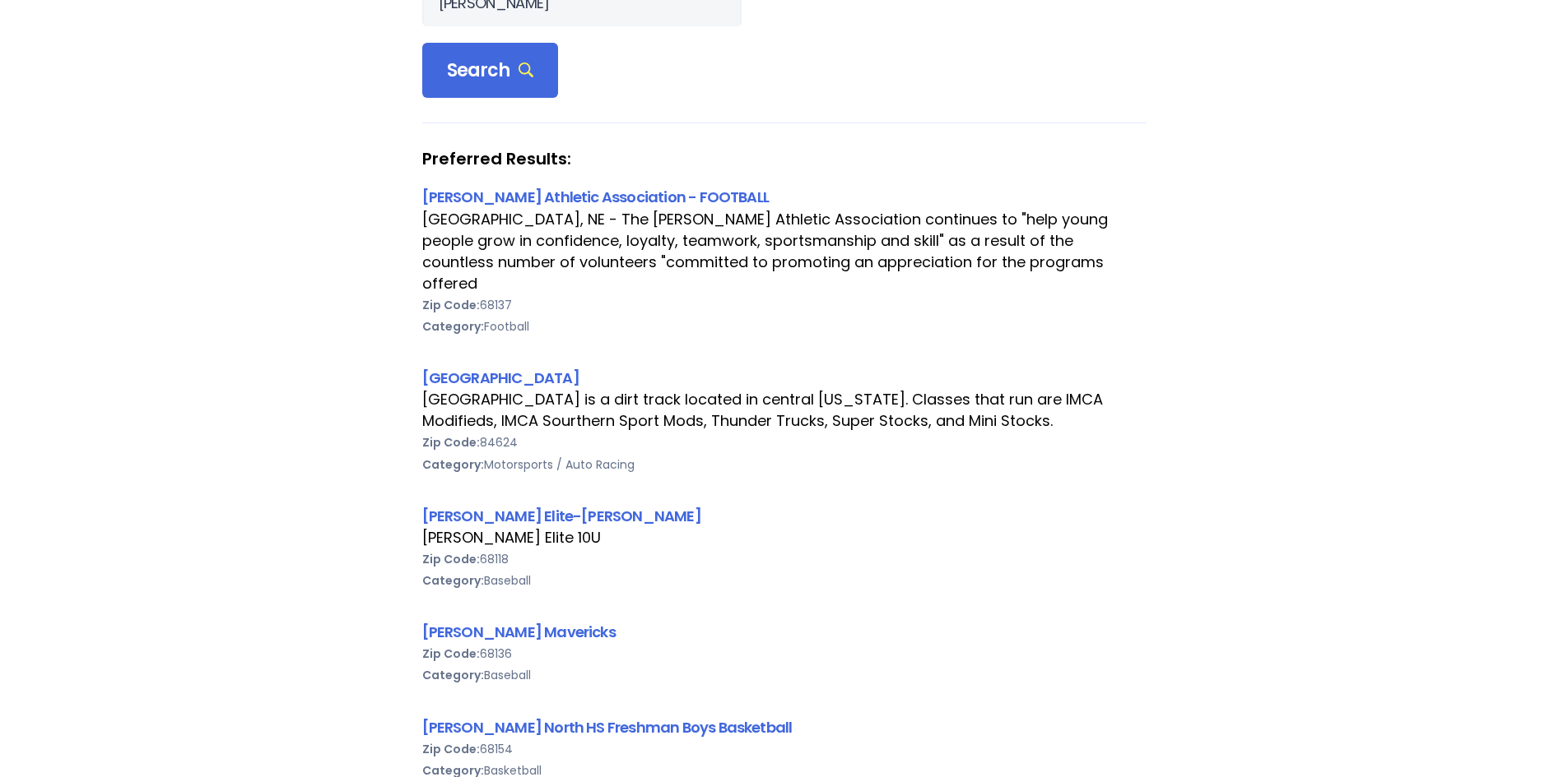
scroll to position [165, 0]
click at [597, 200] on link "Millard Athletic Association - FOOTBALL" at bounding box center [595, 197] width 347 height 20
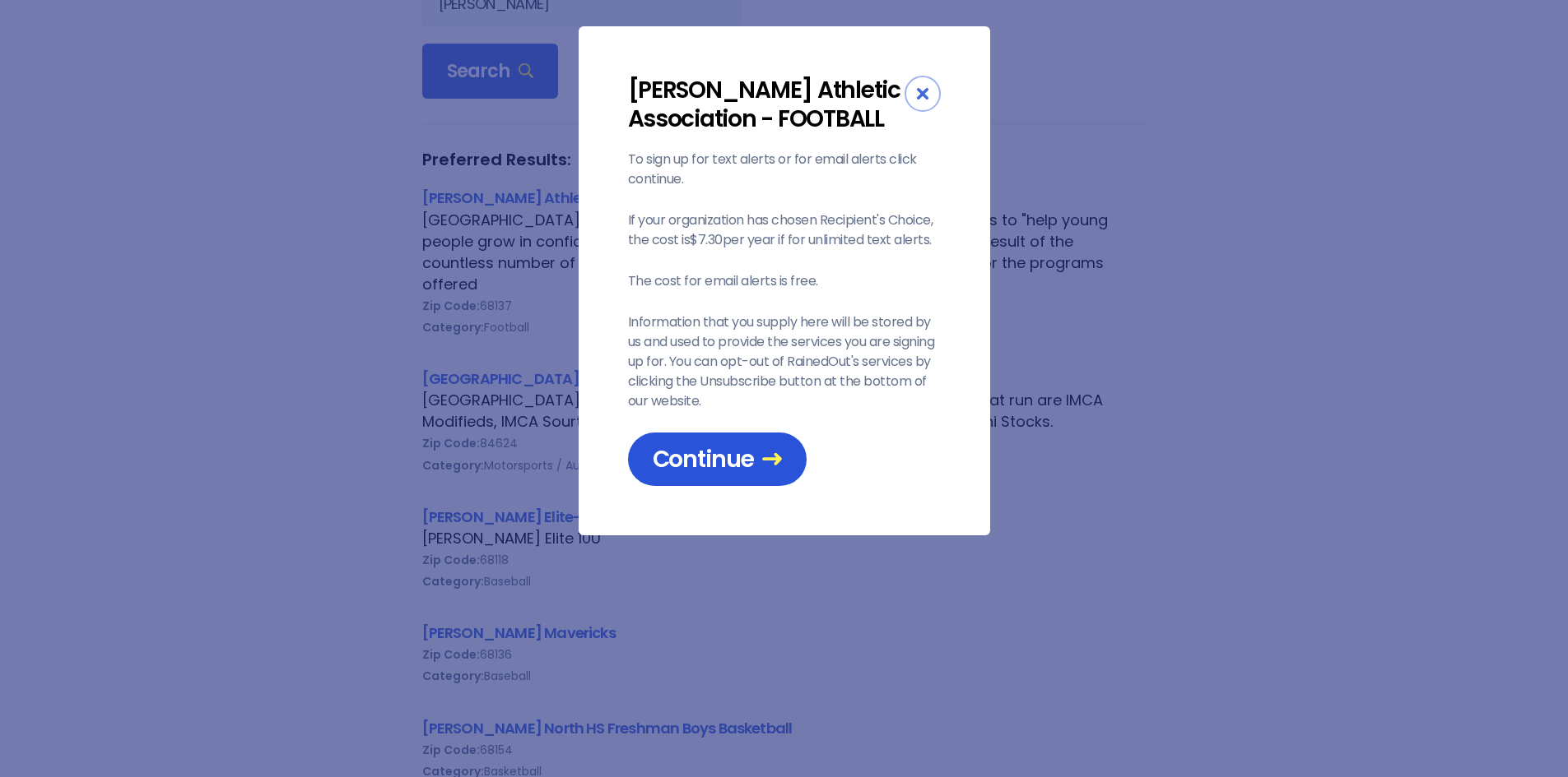
click at [680, 459] on span "Continue" at bounding box center [718, 459] width 129 height 29
click at [913, 97] on div "Close" at bounding box center [922, 93] width 36 height 36
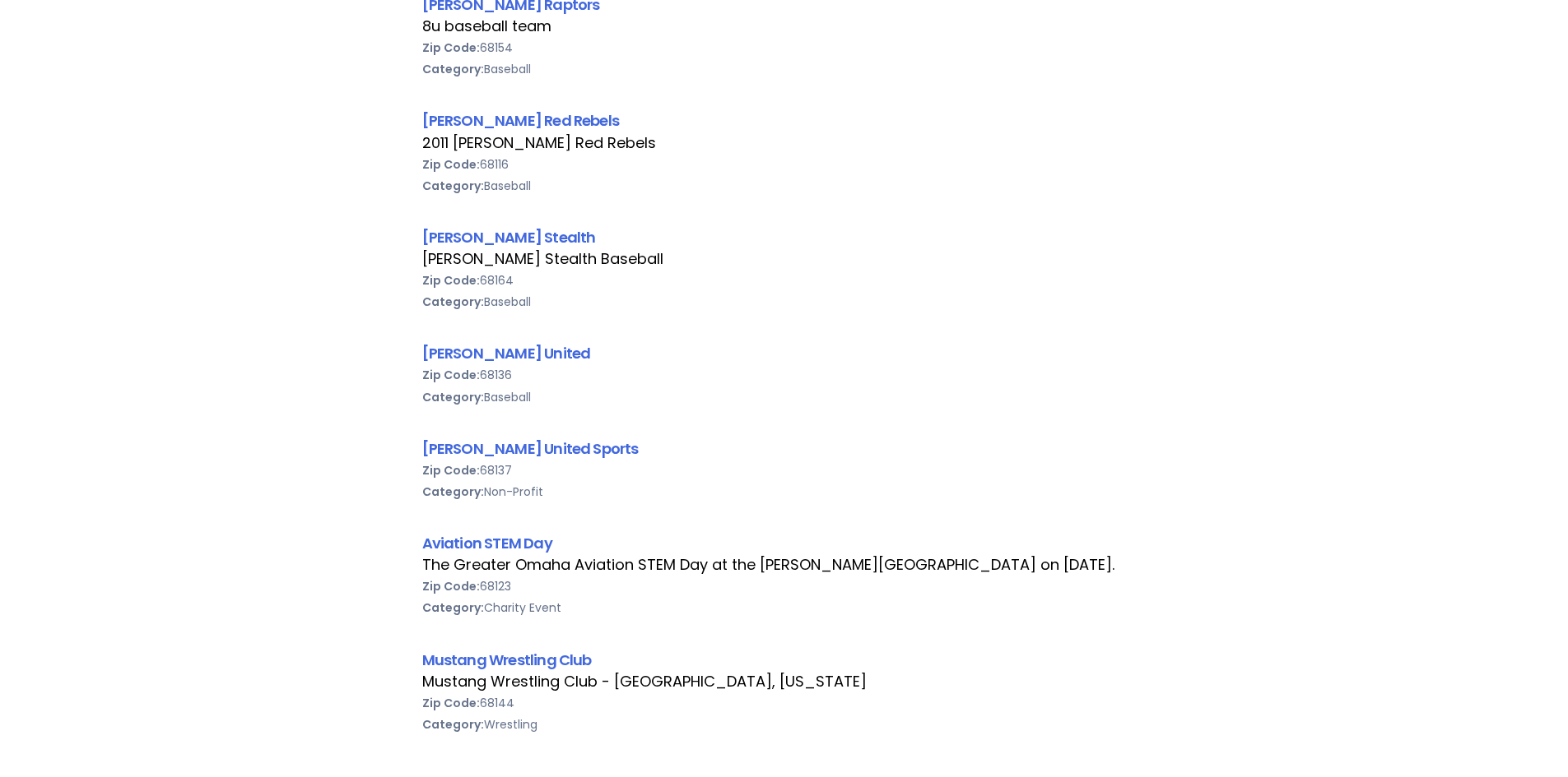
scroll to position [1152, 0]
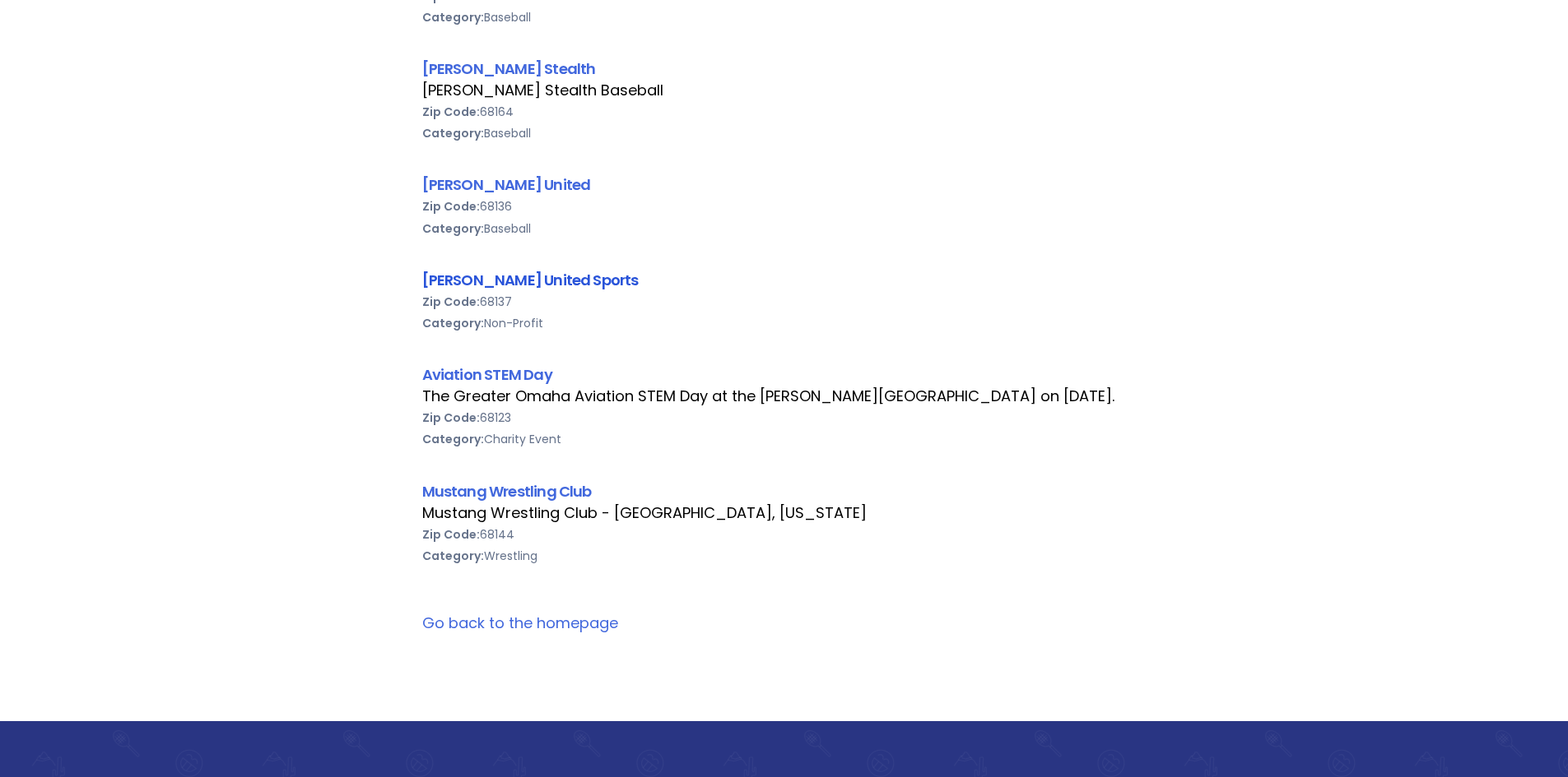
click at [521, 270] on link "Millard United Sports" at bounding box center [530, 280] width 217 height 20
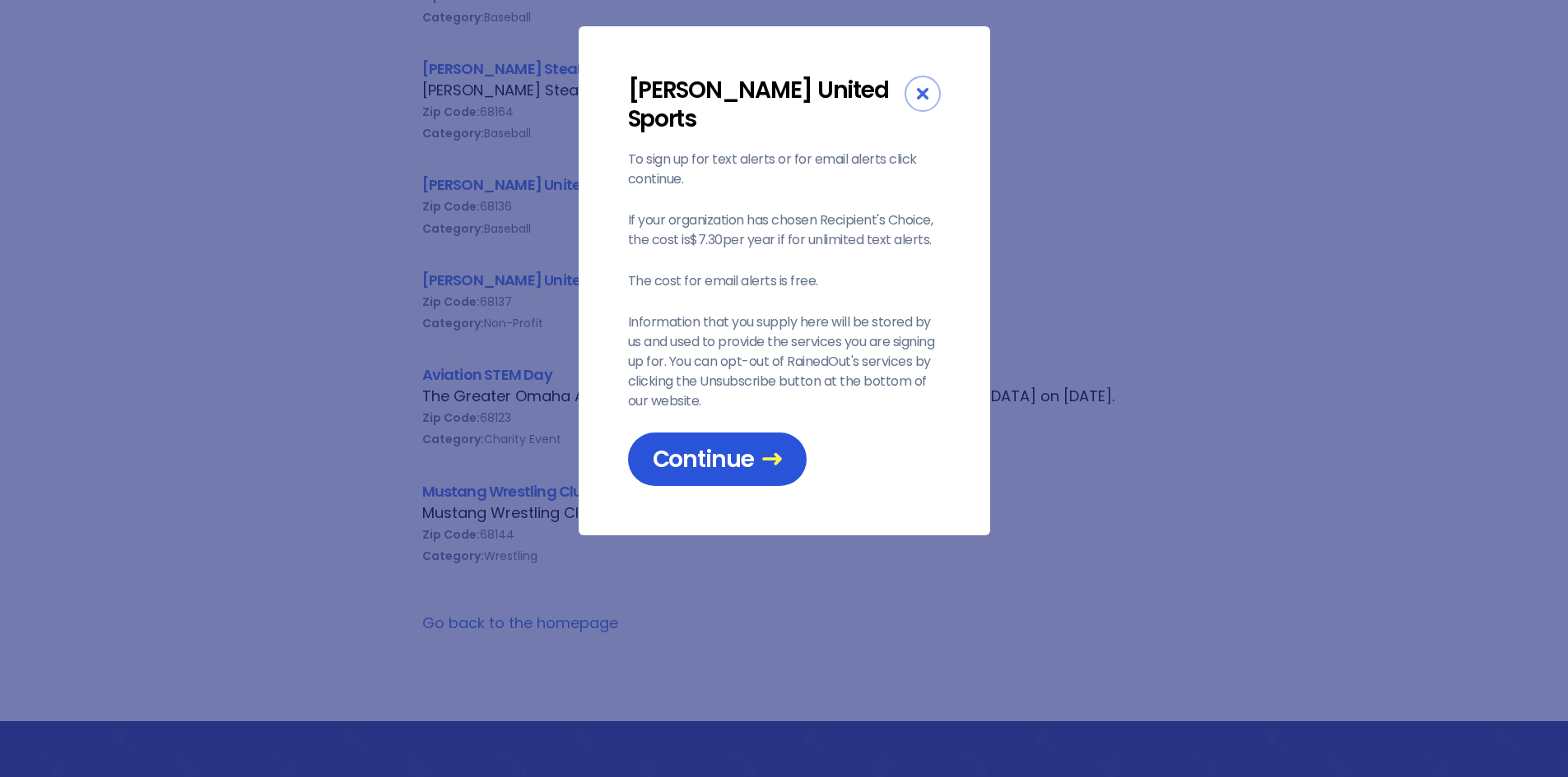
click at [692, 445] on span "Continue" at bounding box center [718, 459] width 129 height 29
